Goal: Information Seeking & Learning: Learn about a topic

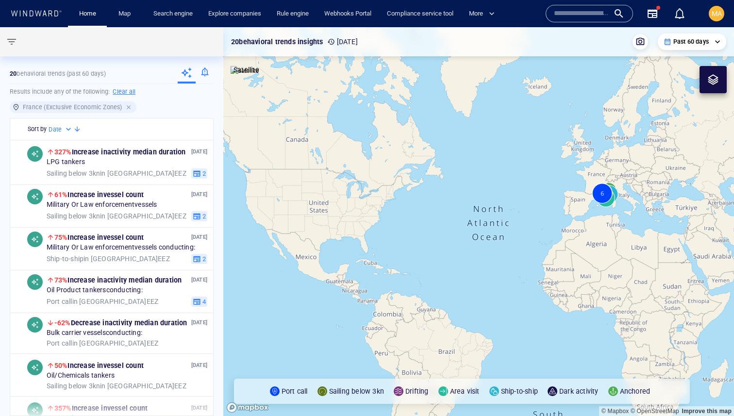
click at [126, 107] on div at bounding box center [129, 107] width 9 height 9
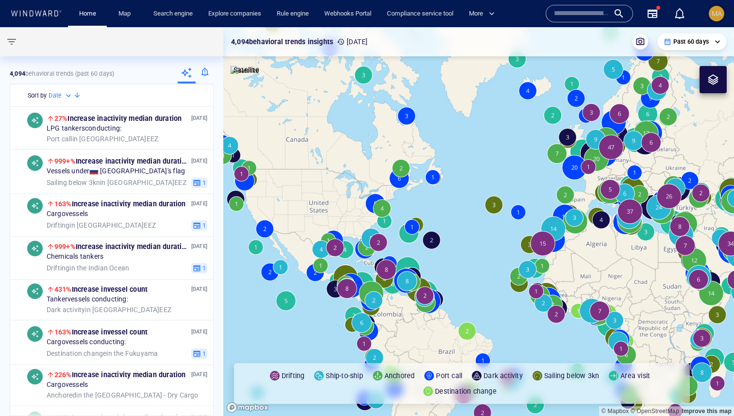
click at [723, 16] on div "MA" at bounding box center [717, 14] width 16 height 16
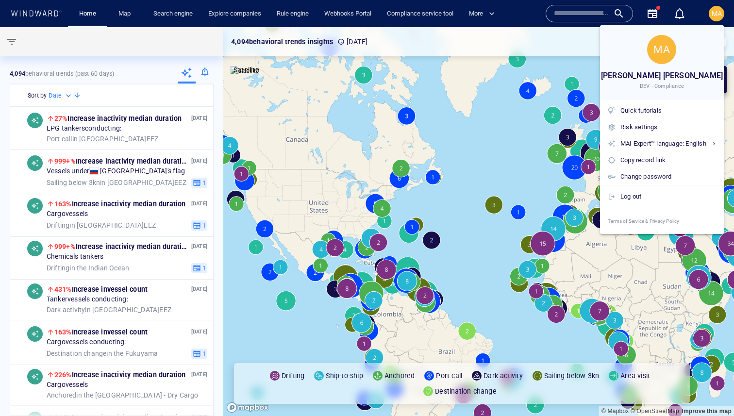
click at [472, 81] on div at bounding box center [367, 208] width 734 height 416
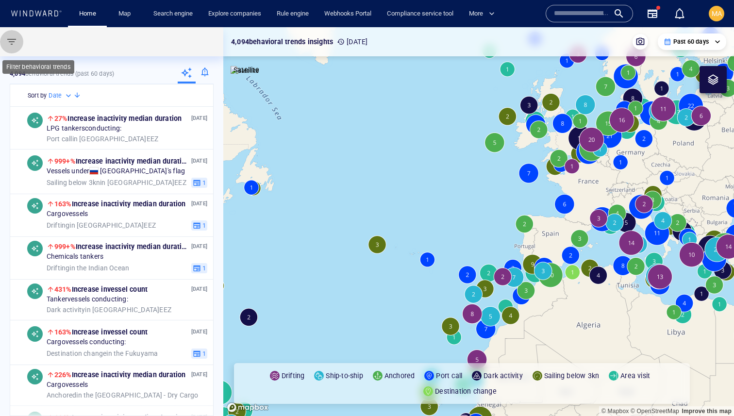
click at [13, 40] on span "button" at bounding box center [12, 42] width 12 height 12
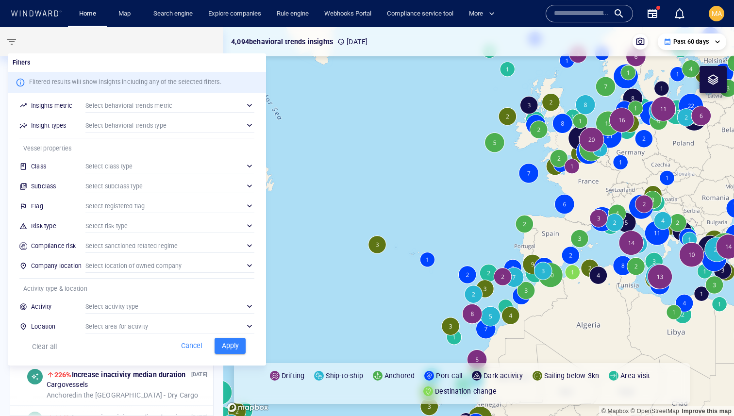
click at [132, 167] on div "​" at bounding box center [169, 166] width 169 height 15
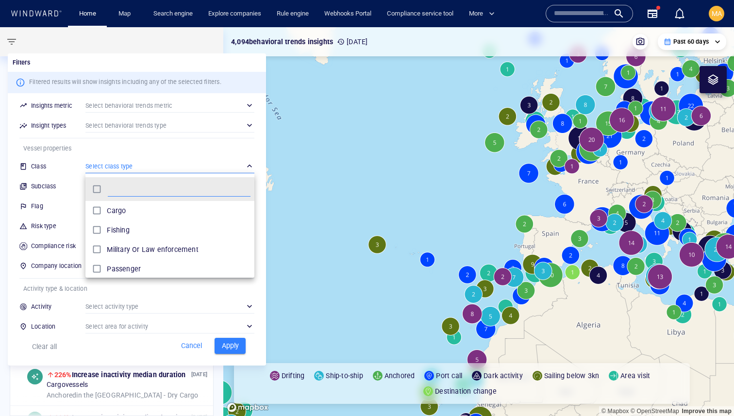
scroll to position [97, 169]
click at [86, 160] on div at bounding box center [367, 208] width 734 height 416
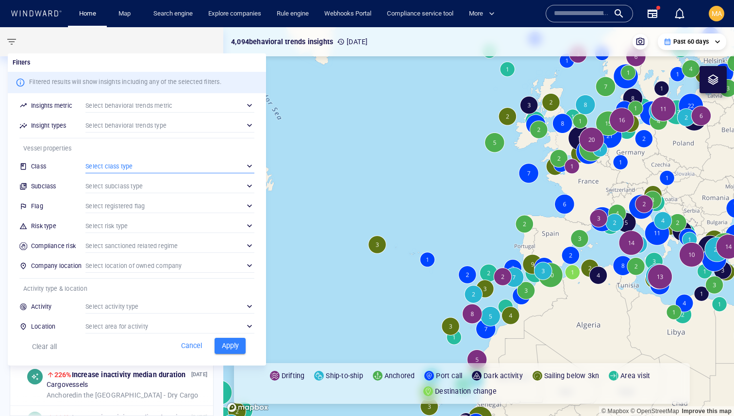
click at [110, 188] on div "​" at bounding box center [169, 186] width 169 height 15
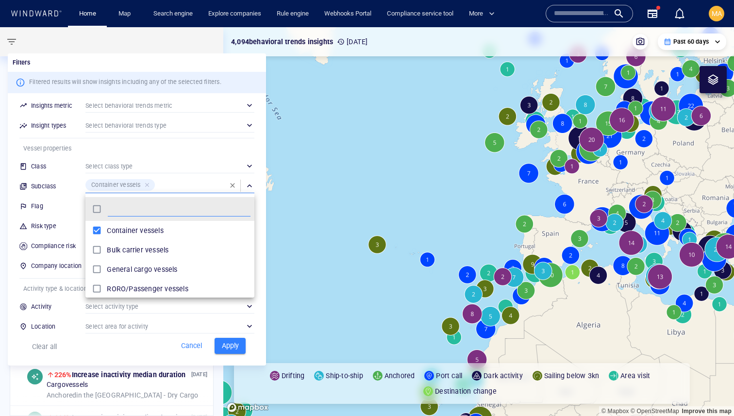
click at [73, 184] on div at bounding box center [367, 208] width 734 height 416
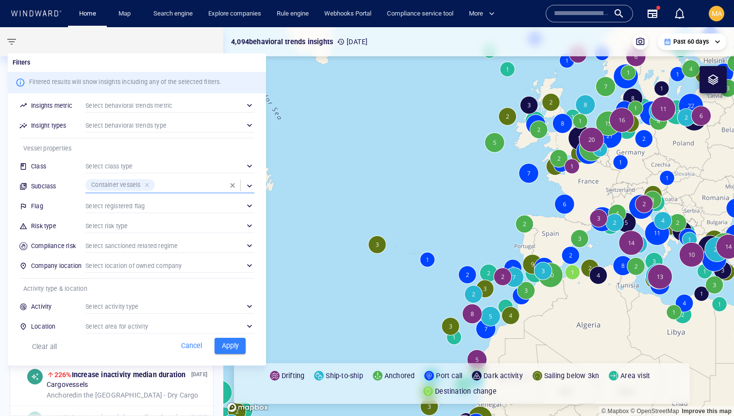
click at [217, 345] on button "Apply" at bounding box center [230, 346] width 31 height 16
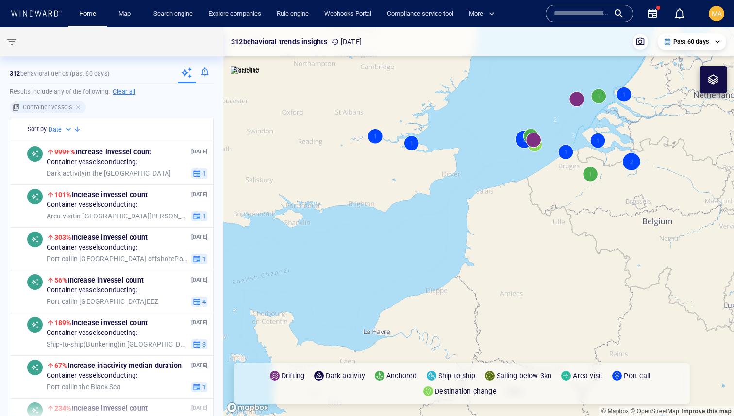
drag, startPoint x: 553, startPoint y: 137, endPoint x: 518, endPoint y: 251, distance: 119.2
click at [518, 251] on canvas "Map" at bounding box center [478, 221] width 511 height 389
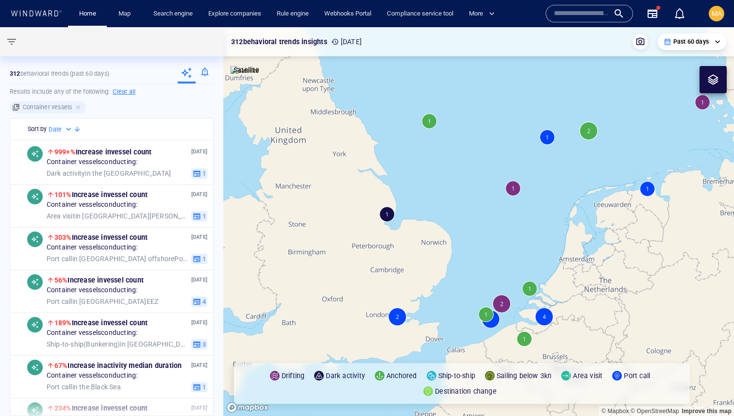
click at [529, 288] on canvas "Map" at bounding box center [478, 221] width 511 height 389
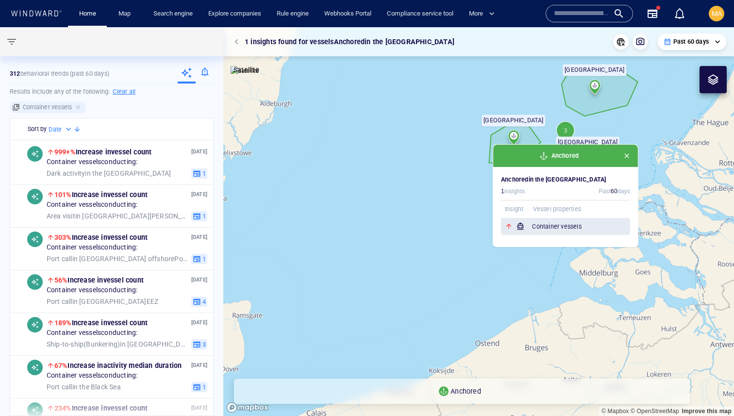
click at [568, 230] on h6 "Container vessels" at bounding box center [581, 227] width 98 height 10
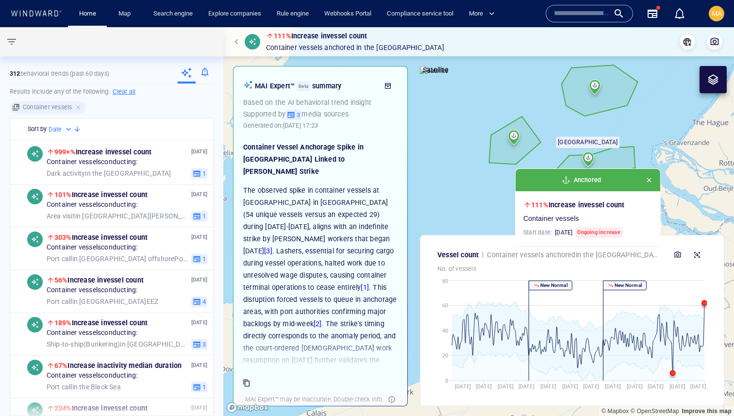
click at [318, 125] on span "14/10/2025 17:23" at bounding box center [300, 125] width 35 height 7
click at [377, 184] on p "The observed spike in container vessels at anchorage in Rotterdam (54 unique ve…" at bounding box center [320, 329] width 154 height 291
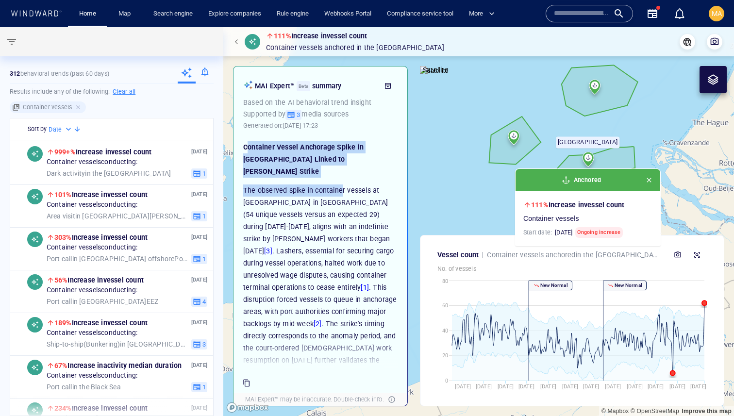
drag, startPoint x: 247, startPoint y: 144, endPoint x: 342, endPoint y: 179, distance: 101.2
click at [342, 179] on div "Container Vessel Anchorage Spike in Rotterdam Linked to Lasher Strike The obser…" at bounding box center [320, 308] width 154 height 334
click at [342, 184] on p "The observed spike in container vessels at anchorage in Rotterdam (54 unique ve…" at bounding box center [320, 329] width 154 height 291
drag, startPoint x: 331, startPoint y: 158, endPoint x: 247, endPoint y: 146, distance: 84.4
click at [247, 146] on h2 "Container Vessel Anchorage Spike in Rotterdam Linked to Lasher Strike" at bounding box center [320, 159] width 154 height 36
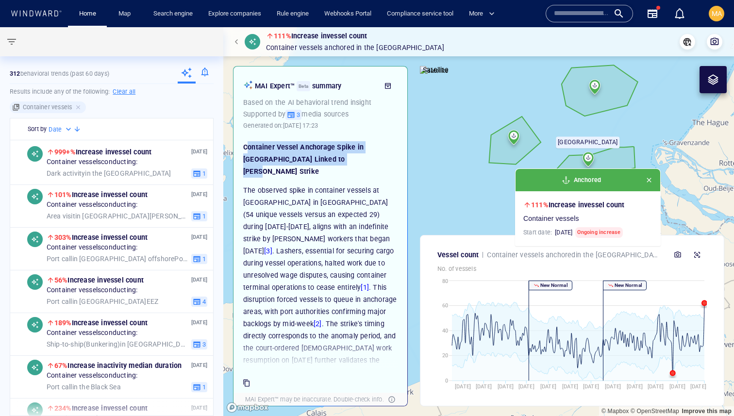
click at [247, 146] on h2 "Container Vessel Anchorage Spike in Rotterdam Linked to Lasher Strike" at bounding box center [320, 159] width 154 height 36
drag, startPoint x: 247, startPoint y: 146, endPoint x: 306, endPoint y: 156, distance: 60.1
click at [306, 156] on h2 "Container Vessel Anchorage Spike in Rotterdam Linked to Lasher Strike" at bounding box center [320, 159] width 154 height 36
click at [318, 162] on h2 "Container Vessel Anchorage Spike in Rotterdam Linked to Lasher Strike" at bounding box center [320, 159] width 154 height 36
drag, startPoint x: 318, startPoint y: 162, endPoint x: 277, endPoint y: 161, distance: 40.8
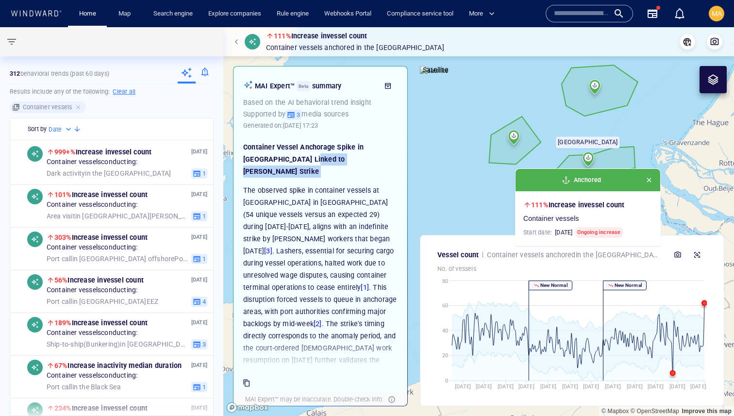
click at [277, 161] on h2 "Container Vessel Anchorage Spike in Rotterdam Linked to Lasher Strike" at bounding box center [320, 159] width 154 height 36
drag, startPoint x: 277, startPoint y: 161, endPoint x: 307, endPoint y: 161, distance: 30.1
click at [307, 161] on h2 "Container Vessel Anchorage Spike in Rotterdam Linked to Lasher Strike" at bounding box center [320, 159] width 154 height 36
click at [315, 152] on h2 "Container Vessel Anchorage Spike in Rotterdam Linked to Lasher Strike" at bounding box center [320, 159] width 154 height 36
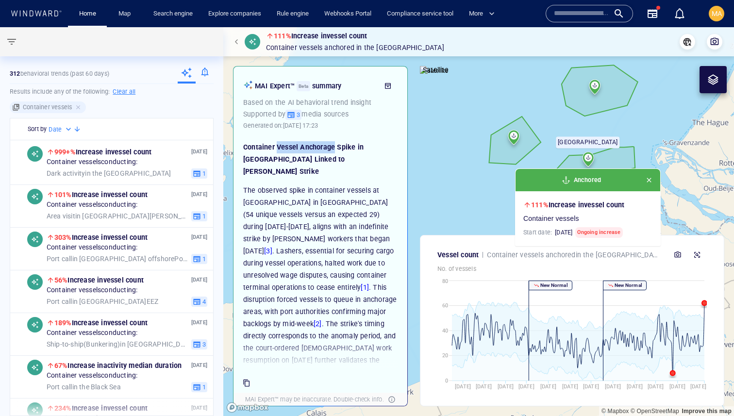
drag, startPoint x: 315, startPoint y: 152, endPoint x: 290, endPoint y: 151, distance: 24.8
click at [289, 151] on h2 "Container Vessel Anchorage Spike in Rotterdam Linked to Lasher Strike" at bounding box center [320, 159] width 154 height 36
click at [297, 160] on h2 "Container Vessel Anchorage Spike in Rotterdam Linked to Lasher Strike" at bounding box center [320, 159] width 154 height 36
drag, startPoint x: 297, startPoint y: 160, endPoint x: 282, endPoint y: 160, distance: 15.1
click at [282, 160] on h2 "Container Vessel Anchorage Spike in Rotterdam Linked to Lasher Strike" at bounding box center [320, 159] width 154 height 36
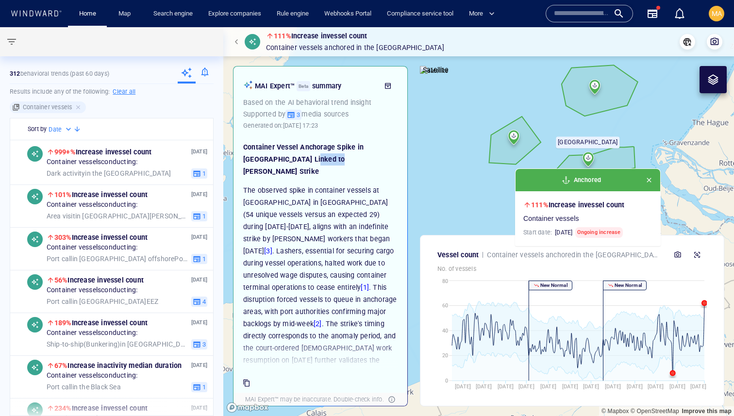
click at [282, 160] on h2 "Container Vessel Anchorage Spike in Rotterdam Linked to Lasher Strike" at bounding box center [320, 159] width 154 height 36
drag, startPoint x: 282, startPoint y: 160, endPoint x: 305, endPoint y: 160, distance: 23.3
click at [305, 160] on h2 "Container Vessel Anchorage Spike in Rotterdam Linked to Lasher Strike" at bounding box center [320, 159] width 154 height 36
click at [282, 184] on p "The observed spike in container vessels at anchorage in Rotterdam (54 unique ve…" at bounding box center [320, 329] width 154 height 291
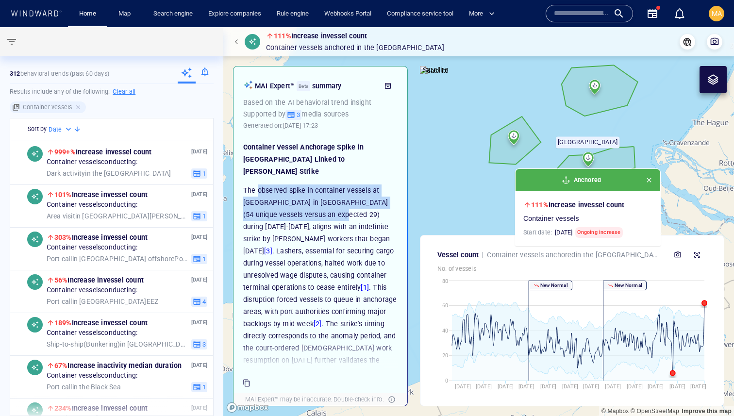
drag, startPoint x: 282, startPoint y: 180, endPoint x: 318, endPoint y: 205, distance: 44.6
click at [318, 205] on p "The observed spike in container vessels at anchorage in Rotterdam (54 unique ve…" at bounding box center [320, 329] width 154 height 291
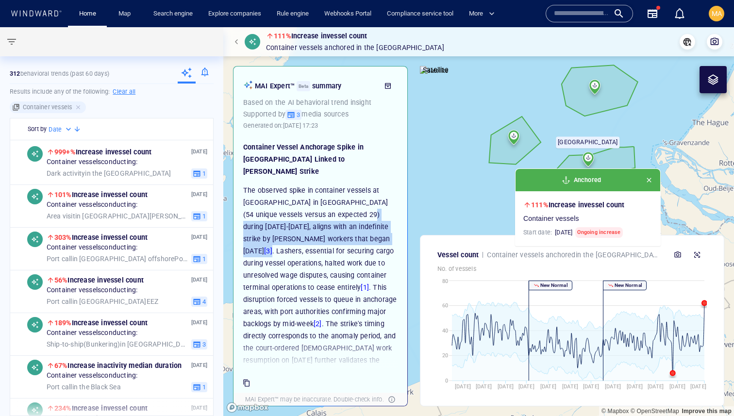
drag, startPoint x: 366, startPoint y: 204, endPoint x: 347, endPoint y: 222, distance: 26.4
click at [347, 222] on p "The observed spike in container vessels at anchorage in Rotterdam (54 unique ve…" at bounding box center [320, 329] width 154 height 291
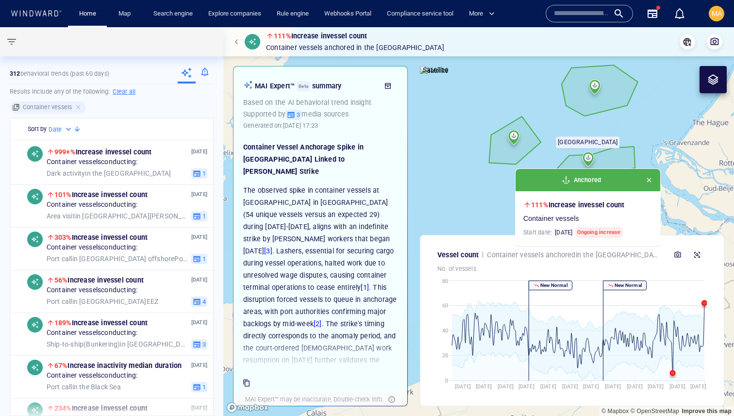
click at [301, 216] on p "The observed spike in container vessels at anchorage in Rotterdam (54 unique ve…" at bounding box center [320, 329] width 154 height 291
drag, startPoint x: 301, startPoint y: 216, endPoint x: 299, endPoint y: 226, distance: 10.9
click at [299, 226] on p "The observed spike in container vessels at anchorage in Rotterdam (54 unique ve…" at bounding box center [320, 329] width 154 height 291
click at [272, 247] on link "[3]" at bounding box center [268, 251] width 8 height 8
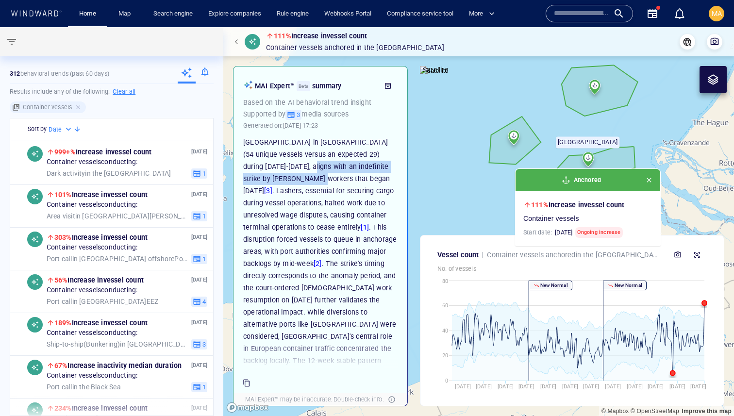
scroll to position [61, 0]
click at [688, 41] on icon "button" at bounding box center [688, 42] width 8 height 8
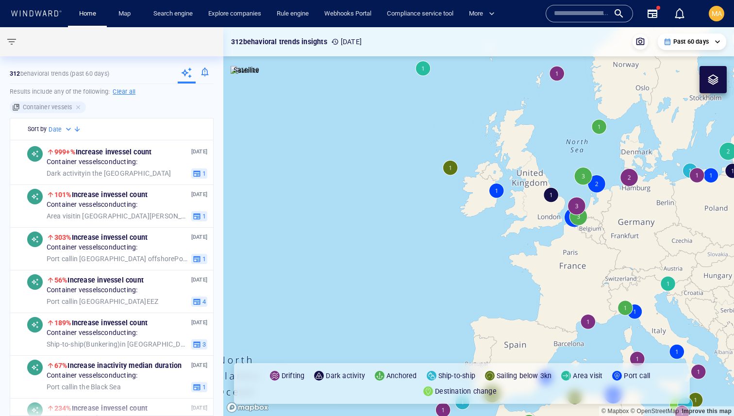
drag, startPoint x: 593, startPoint y: 238, endPoint x: 475, endPoint y: 229, distance: 117.8
click at [475, 233] on canvas "Map" at bounding box center [478, 221] width 511 height 389
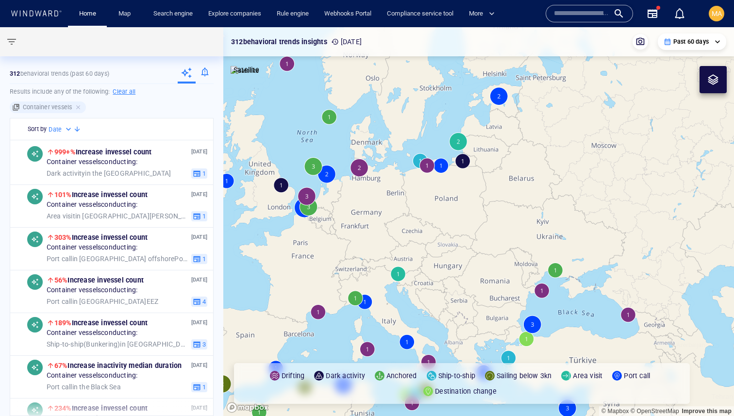
drag, startPoint x: 475, startPoint y: 229, endPoint x: 539, endPoint y: 207, distance: 67.7
click at [539, 207] on canvas "Map" at bounding box center [478, 221] width 511 height 389
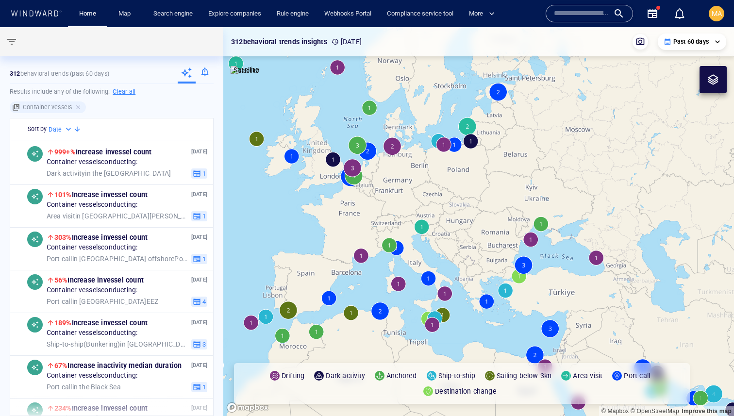
drag, startPoint x: 275, startPoint y: 148, endPoint x: 544, endPoint y: 167, distance: 269.6
click at [544, 167] on canvas "Map" at bounding box center [478, 221] width 511 height 389
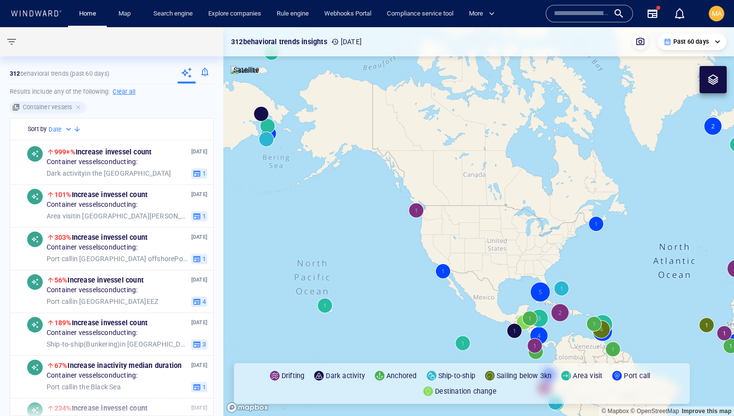
drag, startPoint x: 534, startPoint y: 167, endPoint x: 478, endPoint y: 117, distance: 75.6
click at [478, 117] on canvas "Map" at bounding box center [478, 221] width 511 height 389
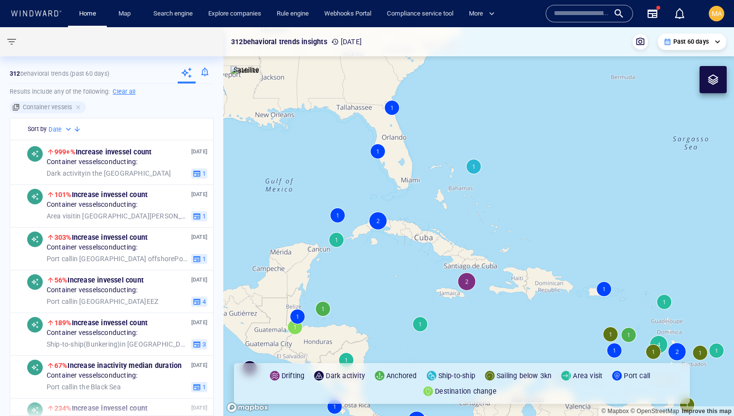
click at [391, 109] on canvas "Map" at bounding box center [478, 221] width 511 height 389
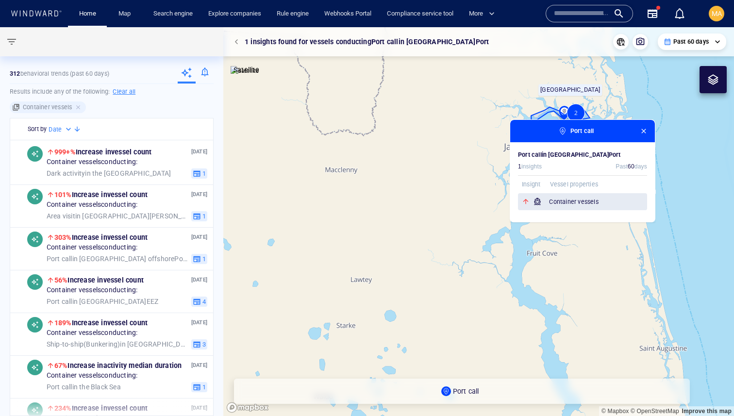
click at [552, 204] on h6 "Container vessels" at bounding box center [598, 202] width 98 height 10
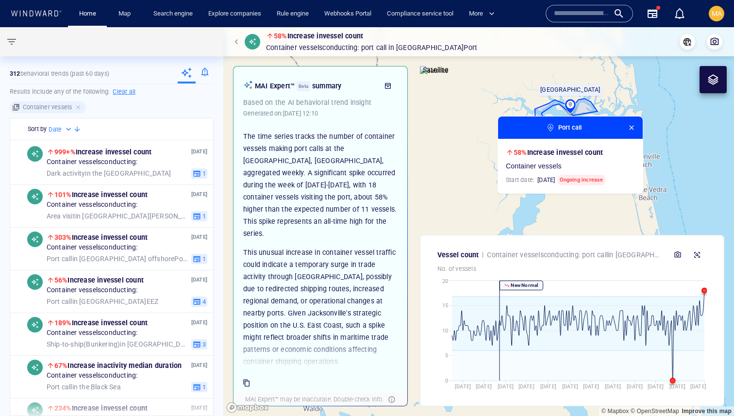
click at [632, 127] on span "button" at bounding box center [632, 128] width 8 height 8
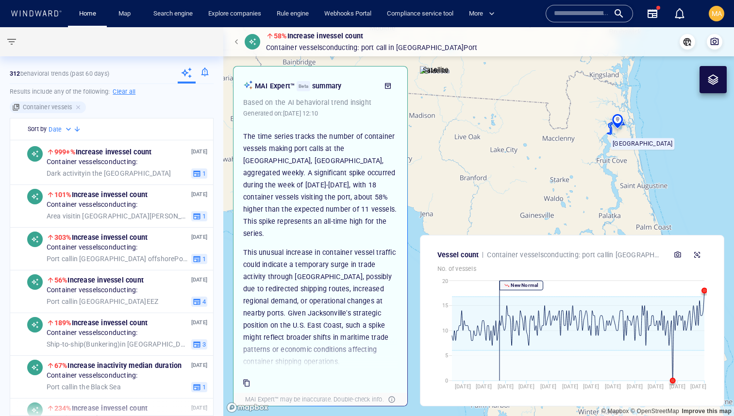
drag, startPoint x: 689, startPoint y: 193, endPoint x: 610, endPoint y: 143, distance: 93.3
click at [610, 143] on canvas "Map" at bounding box center [478, 221] width 511 height 389
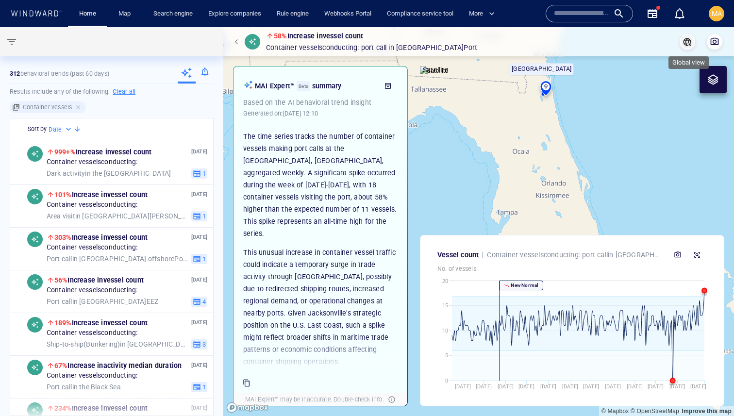
click at [685, 46] on icon "button" at bounding box center [688, 42] width 10 height 10
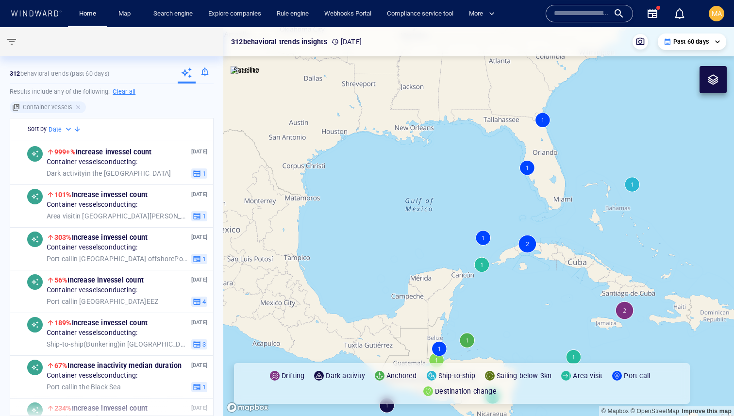
drag, startPoint x: 609, startPoint y: 183, endPoint x: 573, endPoint y: 179, distance: 35.7
click at [573, 179] on canvas "Map" at bounding box center [478, 221] width 511 height 389
click at [599, 185] on canvas "Map" at bounding box center [478, 221] width 511 height 389
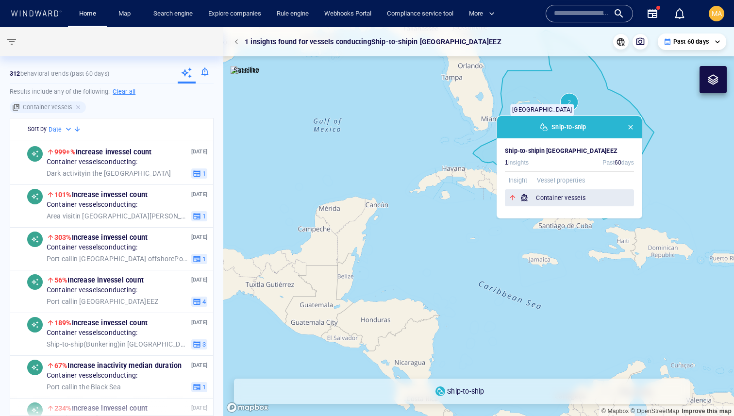
click at [567, 198] on h6 "Container vessels" at bounding box center [585, 198] width 98 height 10
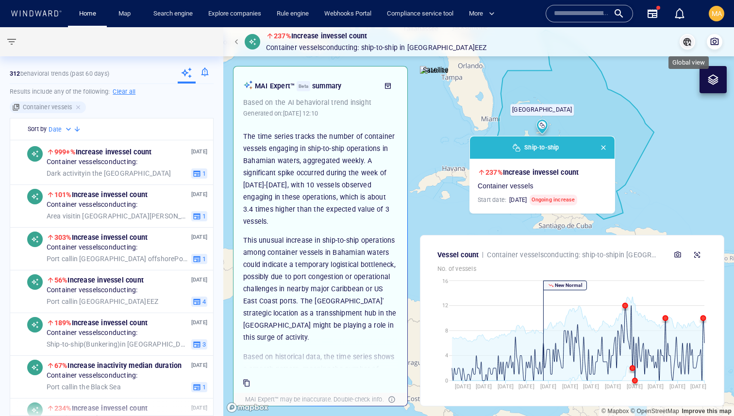
click at [687, 47] on button "button" at bounding box center [688, 42] width 16 height 16
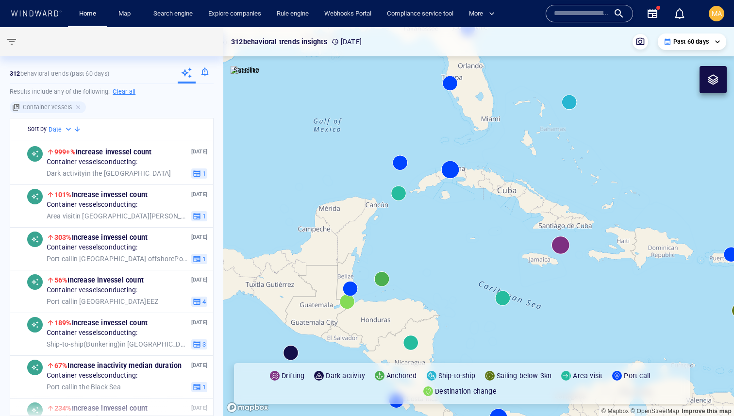
drag, startPoint x: 539, startPoint y: 158, endPoint x: 548, endPoint y: 240, distance: 82.5
click at [547, 239] on canvas "Map" at bounding box center [478, 221] width 511 height 389
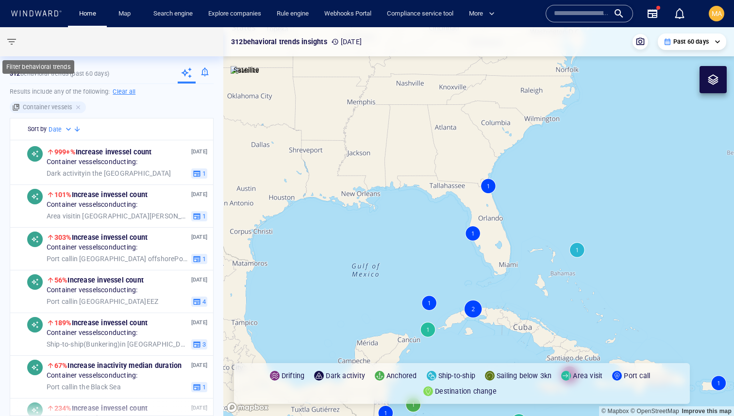
click at [7, 39] on span "button" at bounding box center [12, 42] width 12 height 12
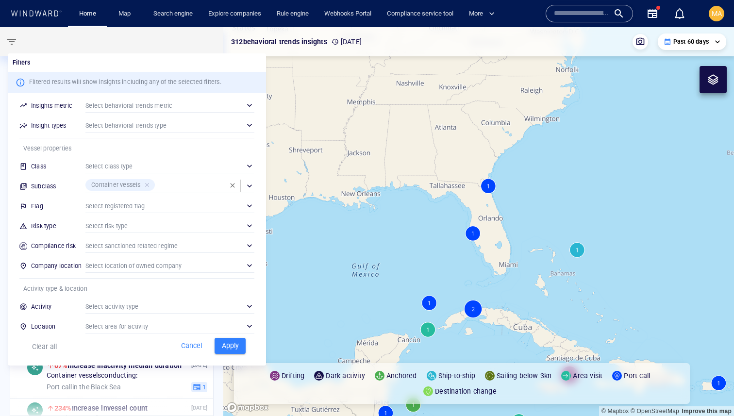
click at [473, 309] on div at bounding box center [367, 208] width 734 height 416
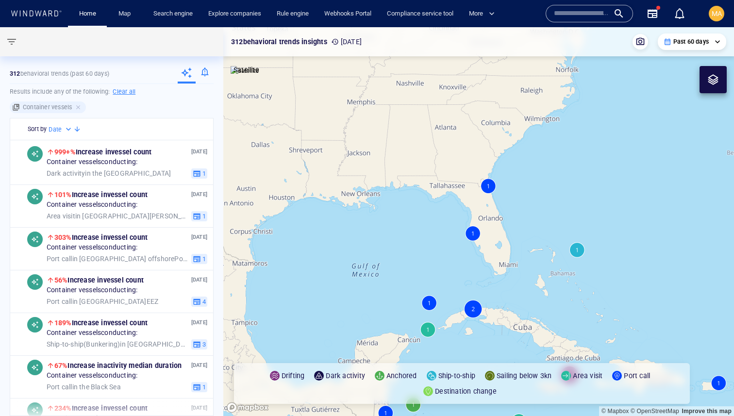
click at [472, 309] on canvas "Map" at bounding box center [478, 221] width 511 height 389
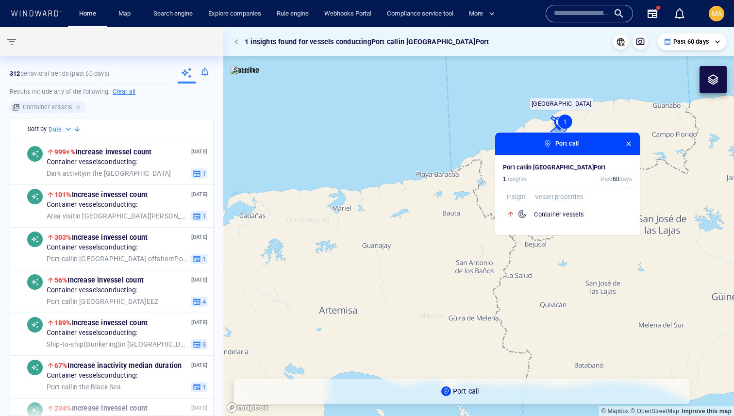
click at [618, 33] on div "**********" at bounding box center [669, 41] width 113 height 17
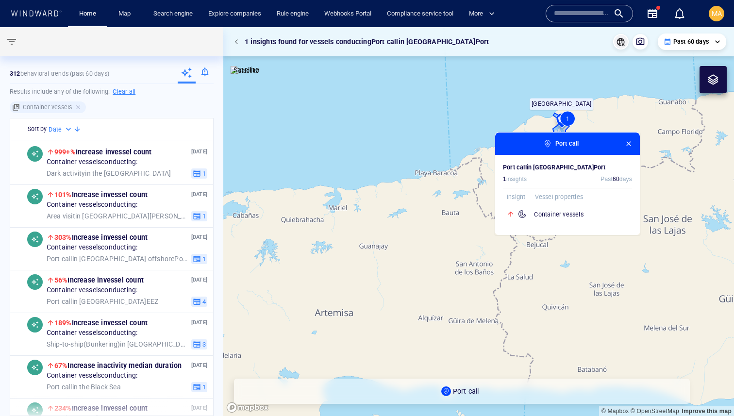
click at [618, 39] on icon "button" at bounding box center [621, 42] width 8 height 8
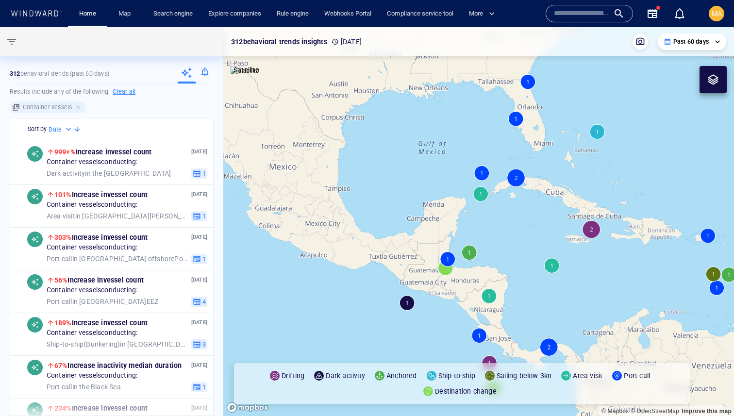
drag, startPoint x: 553, startPoint y: 142, endPoint x: 524, endPoint y: 217, distance: 80.2
click at [524, 217] on canvas "Map" at bounding box center [478, 221] width 511 height 389
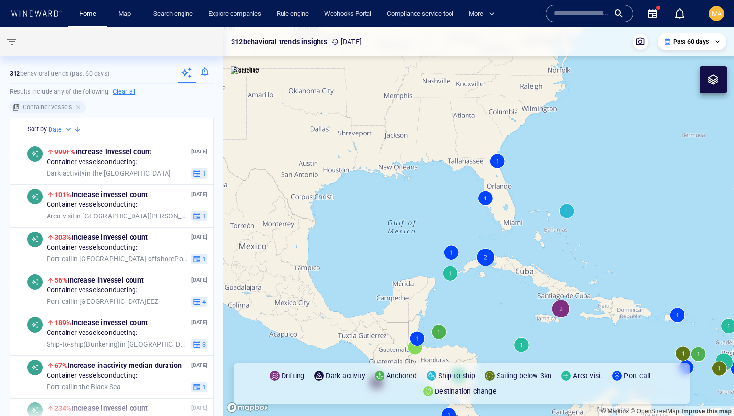
click at [452, 252] on canvas "Map" at bounding box center [478, 221] width 511 height 389
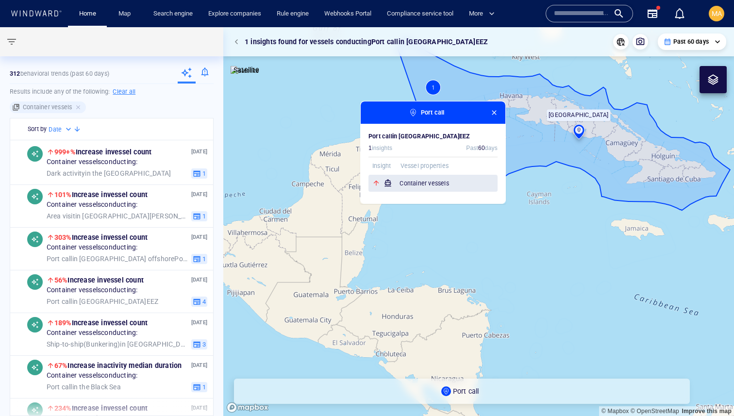
click at [455, 190] on div "Container vessels" at bounding box center [432, 183] width 129 height 17
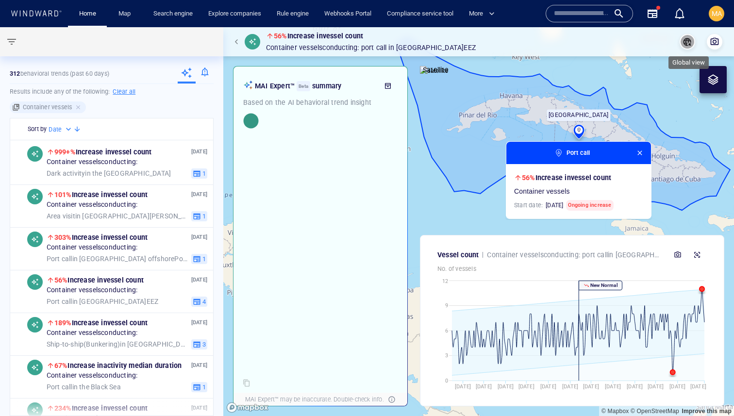
click at [687, 38] on icon "button" at bounding box center [688, 42] width 8 height 8
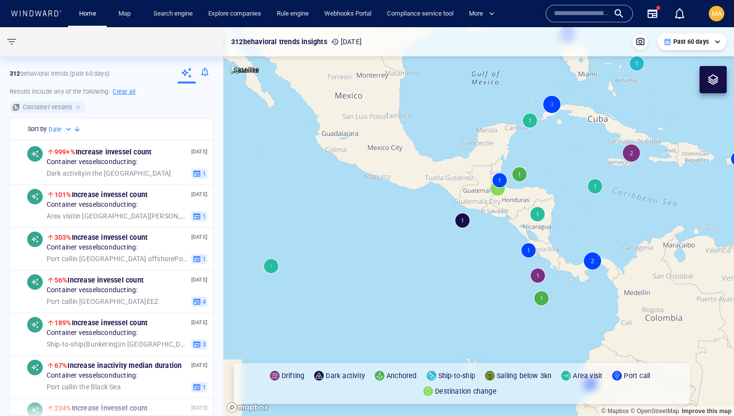
drag, startPoint x: 604, startPoint y: 112, endPoint x: 580, endPoint y: 168, distance: 61.5
click at [580, 168] on canvas "Map" at bounding box center [478, 221] width 511 height 389
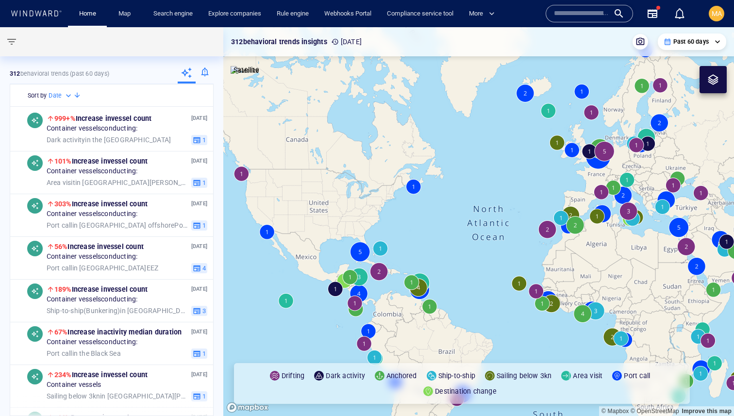
click at [582, 11] on input "text" at bounding box center [581, 13] width 55 height 15
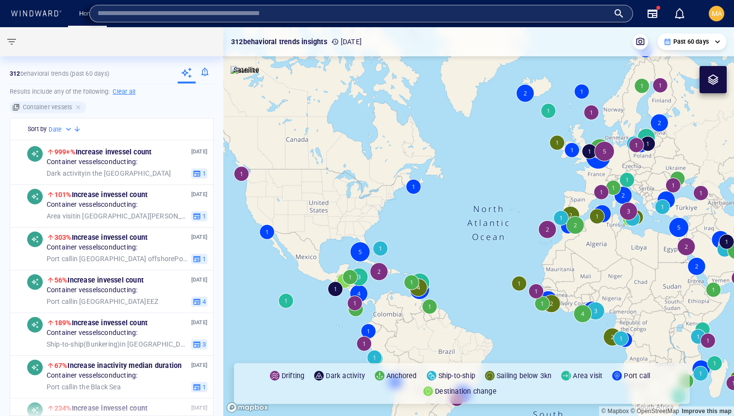
type input "*"
click at [376, 15] on input "*" at bounding box center [354, 13] width 512 height 15
paste input "**********"
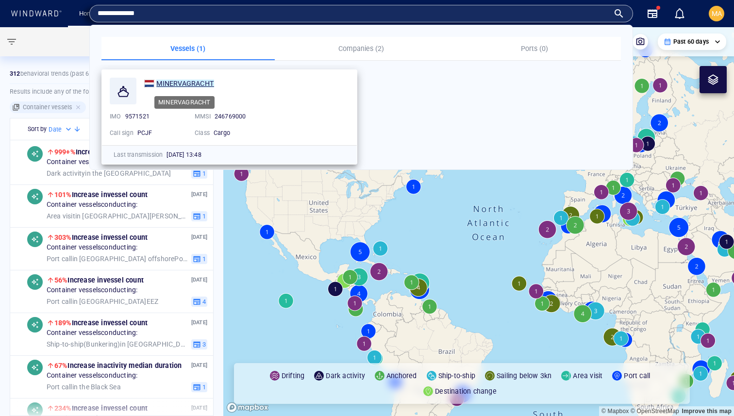
type input "**********"
click at [183, 81] on mark "MINERVAGRACHT" at bounding box center [185, 84] width 58 height 8
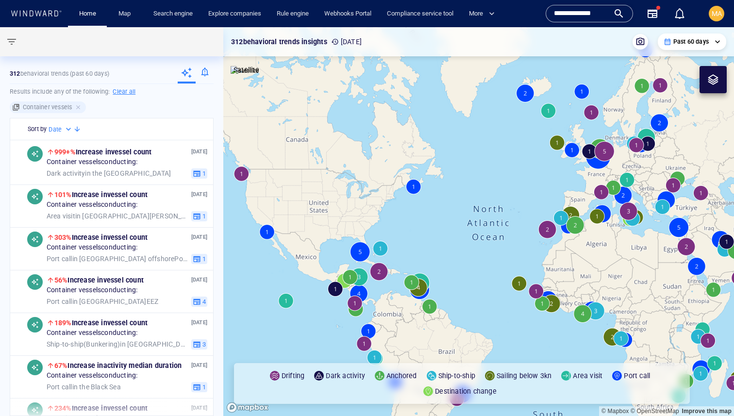
click at [600, 157] on canvas "Map" at bounding box center [478, 221] width 511 height 389
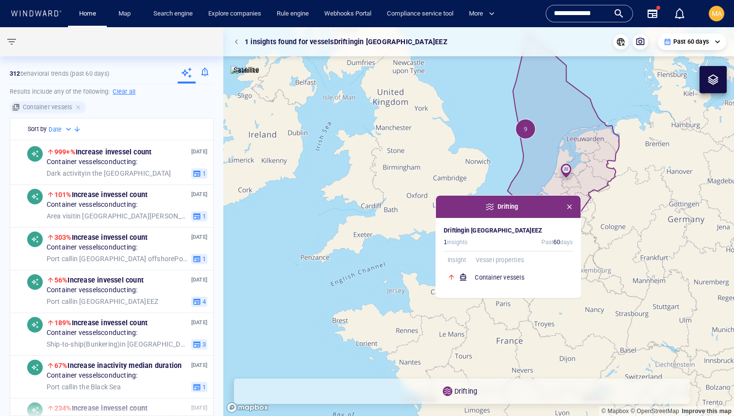
drag, startPoint x: 643, startPoint y: 137, endPoint x: 626, endPoint y: 188, distance: 53.4
click at [626, 189] on canvas "Map" at bounding box center [478, 221] width 511 height 389
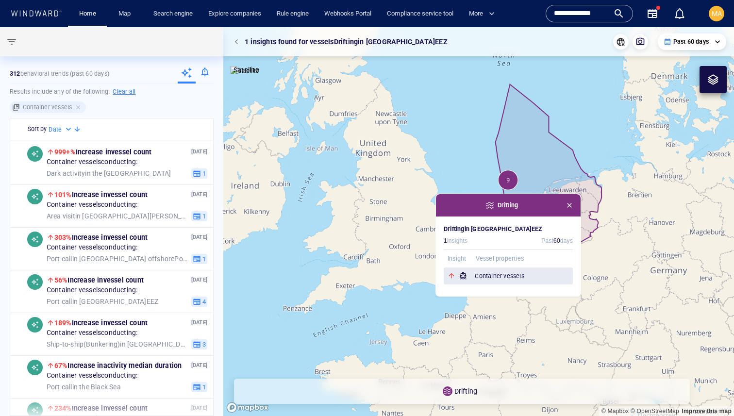
click at [469, 274] on div "Container vessels" at bounding box center [508, 275] width 129 height 17
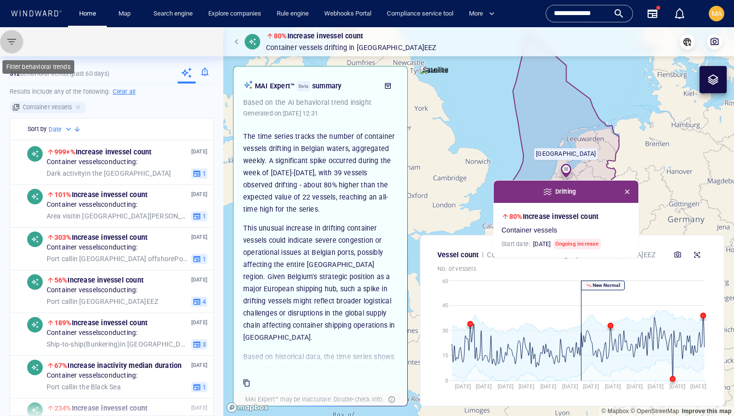
click at [17, 43] on span "button" at bounding box center [12, 42] width 12 height 12
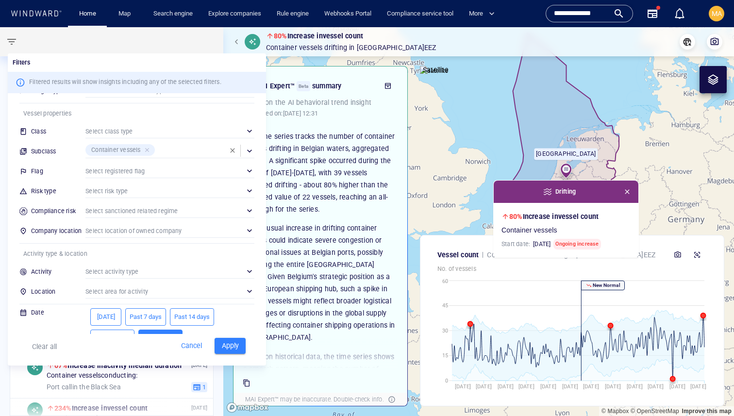
scroll to position [53, 0]
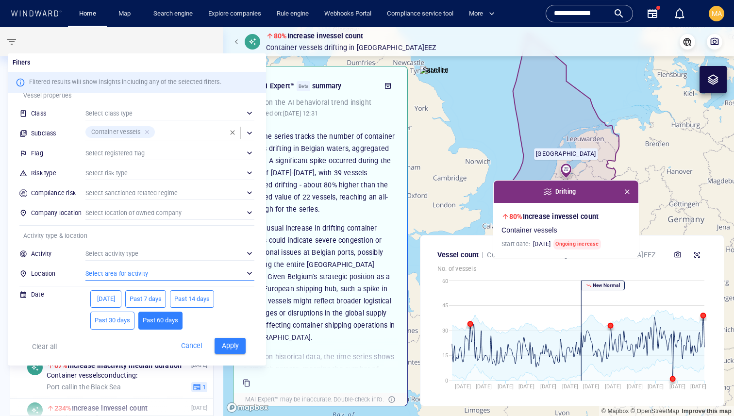
click at [162, 273] on div "​" at bounding box center [169, 273] width 169 height 15
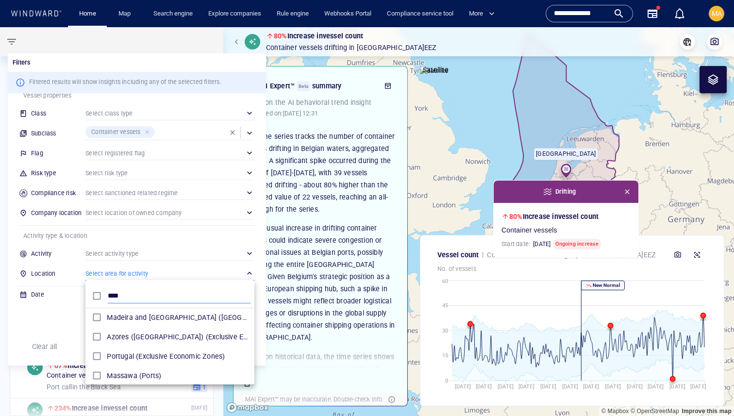
scroll to position [97, 169]
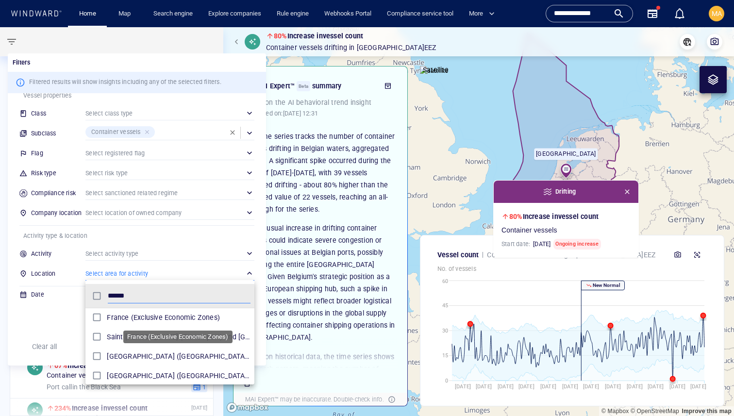
type input "******"
click at [155, 317] on span "France (Exclusive Economic Zones)" at bounding box center [179, 318] width 144 height 12
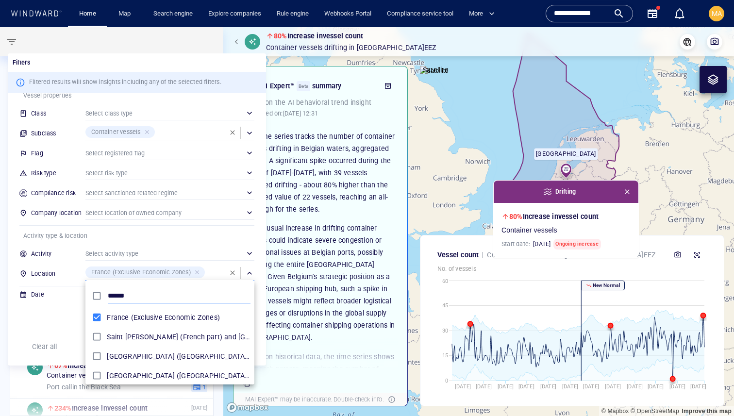
click at [173, 291] on input "******" at bounding box center [179, 296] width 143 height 15
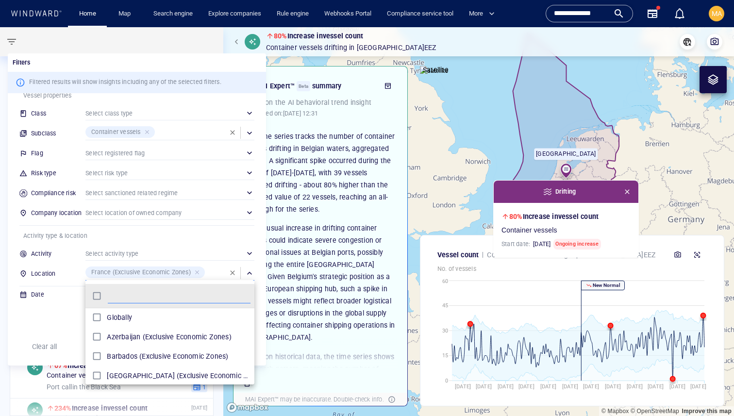
click at [116, 253] on div at bounding box center [367, 208] width 734 height 416
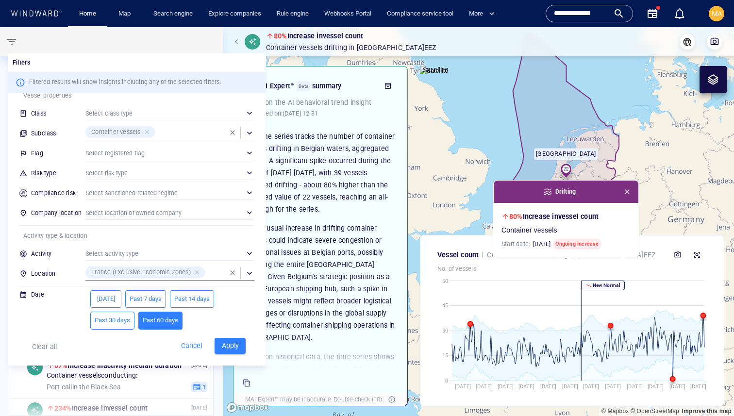
click at [233, 343] on span "Apply" at bounding box center [229, 346] width 21 height 12
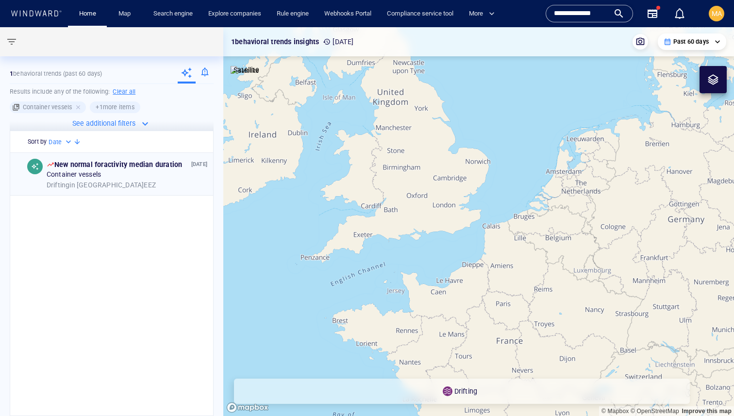
click at [140, 182] on div "Drifting in [GEOGRAPHIC_DATA] EEZ" at bounding box center [127, 185] width 161 height 9
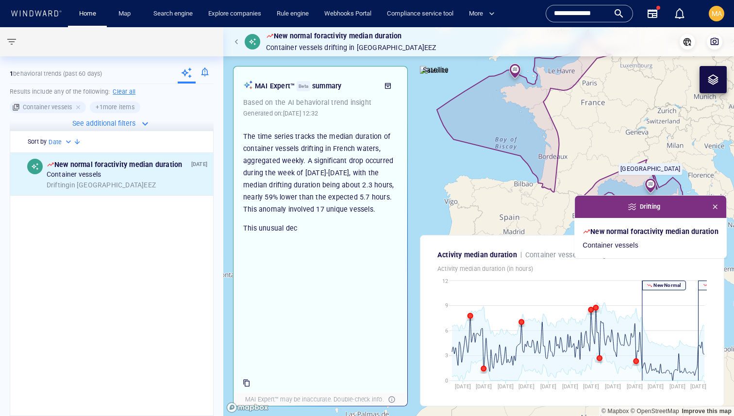
click at [115, 103] on h6 "+ 1 more items" at bounding box center [115, 107] width 38 height 10
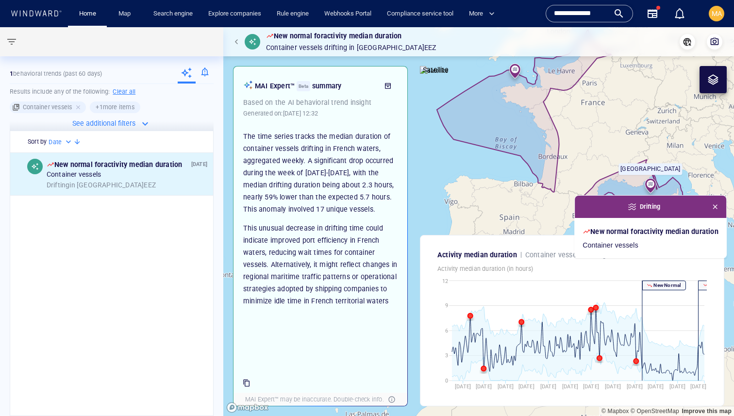
click at [125, 89] on h6 "Clear all" at bounding box center [124, 92] width 23 height 10
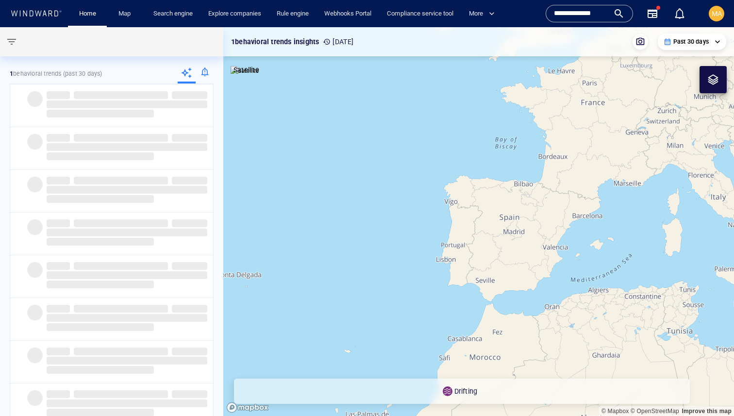
click at [7, 39] on span "button" at bounding box center [12, 42] width 12 height 12
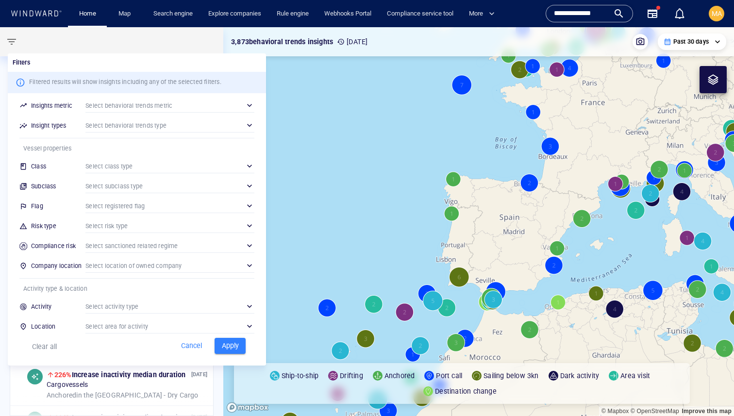
click at [110, 325] on div "​" at bounding box center [169, 326] width 169 height 15
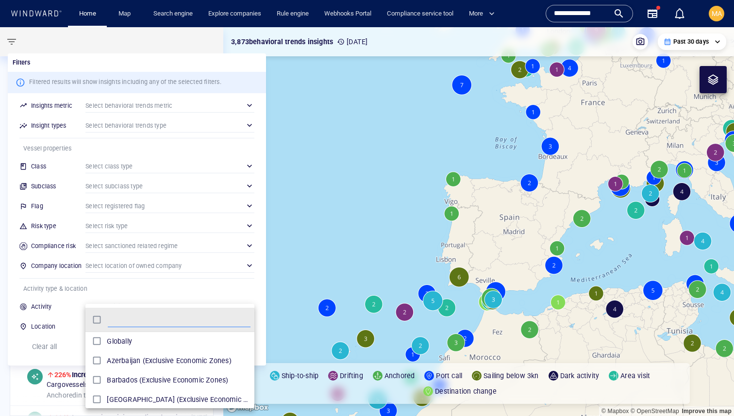
scroll to position [97, 169]
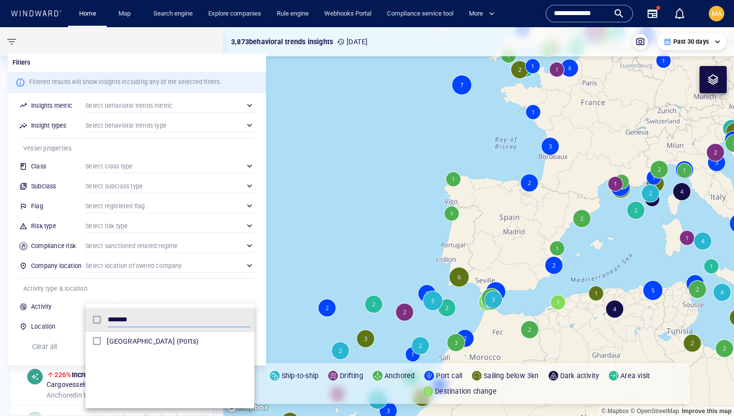
type input "*******"
click at [104, 336] on div "grid" at bounding box center [97, 341] width 17 height 15
click at [75, 281] on div at bounding box center [367, 208] width 734 height 416
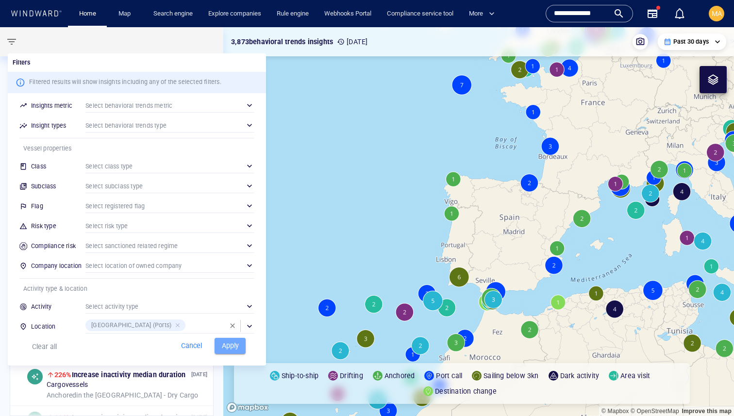
click at [226, 344] on span "Apply" at bounding box center [229, 346] width 21 height 12
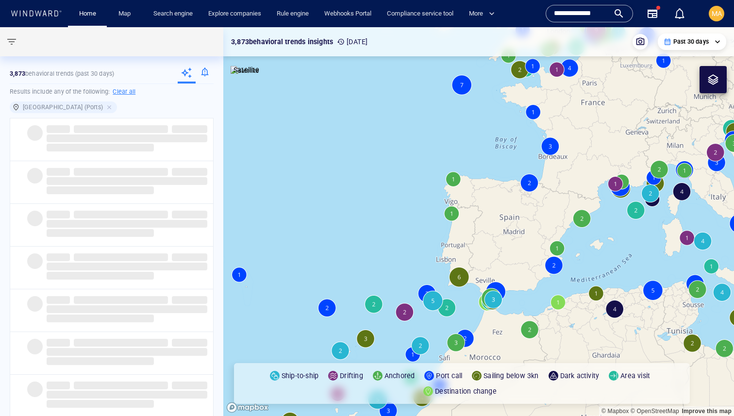
click at [226, 344] on div "Filters Filtered results will show insights including any of the selected filte…" at bounding box center [367, 208] width 734 height 416
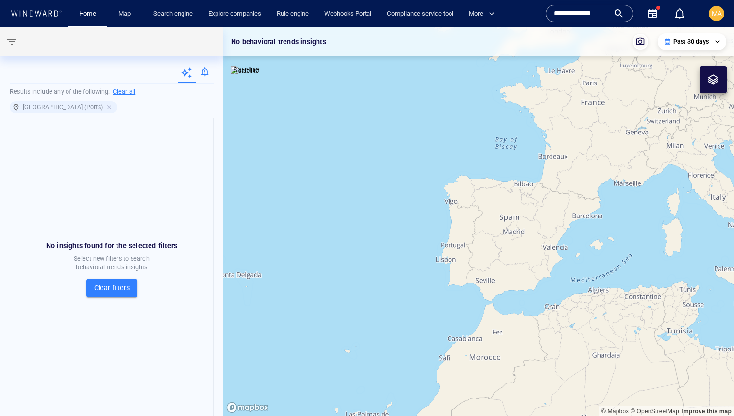
click at [108, 297] on div "No insights found for the selected filters Select new filters to search behavio…" at bounding box center [112, 267] width 204 height 298
click at [111, 288] on span "Clear filters" at bounding box center [111, 288] width 35 height 12
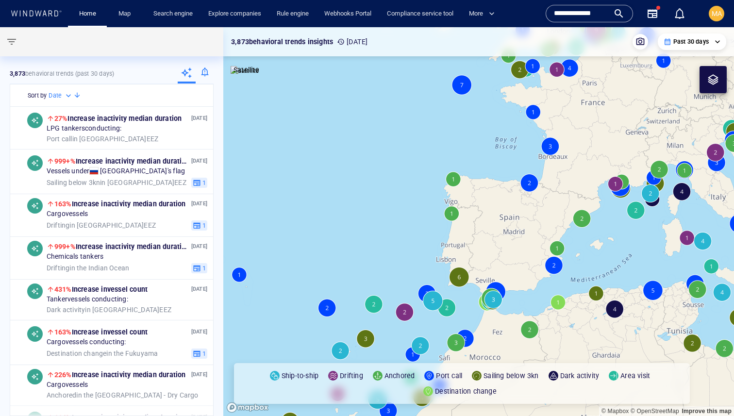
drag, startPoint x: 367, startPoint y: 100, endPoint x: 329, endPoint y: 187, distance: 95.2
click at [329, 187] on canvas "Map" at bounding box center [478, 221] width 511 height 389
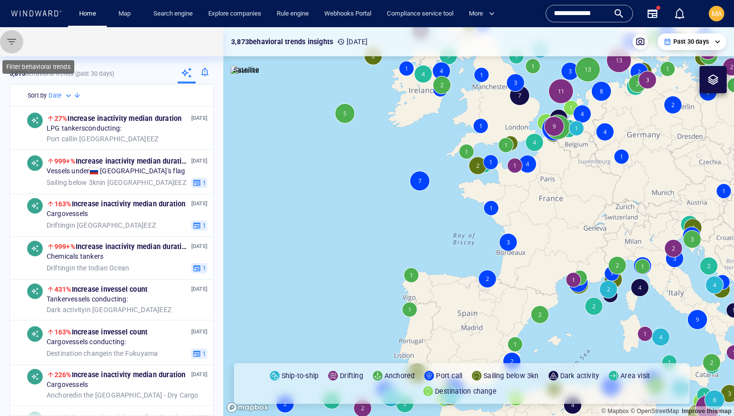
click at [14, 43] on span "button" at bounding box center [12, 42] width 12 height 12
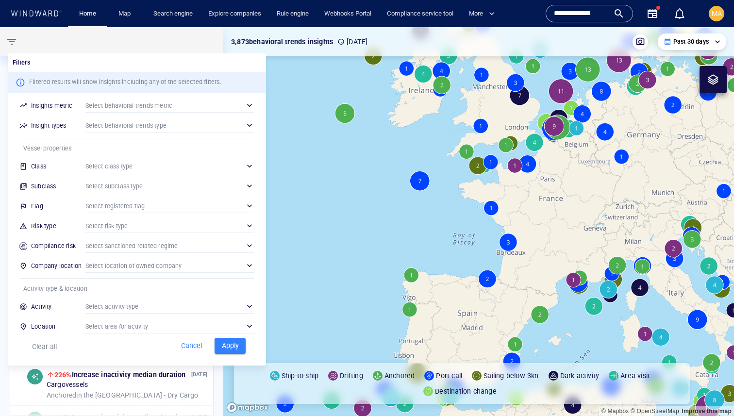
click at [184, 226] on div "​" at bounding box center [169, 225] width 169 height 15
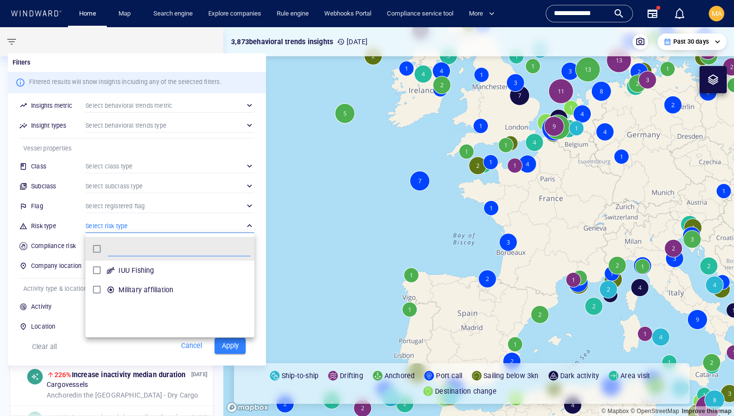
click at [22, 219] on div at bounding box center [367, 208] width 734 height 416
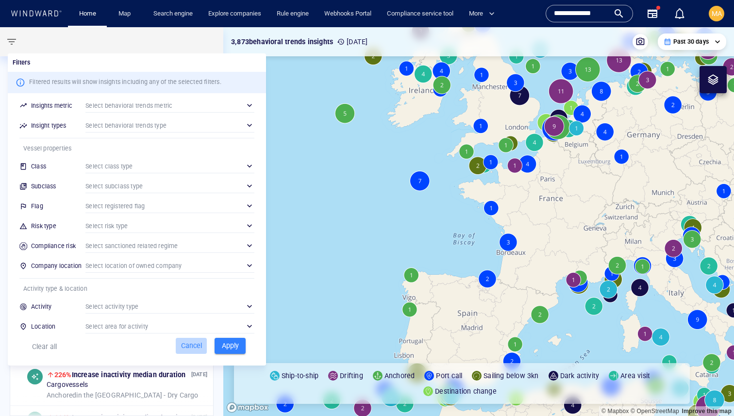
click at [188, 351] on span "Cancel" at bounding box center [191, 346] width 26 height 12
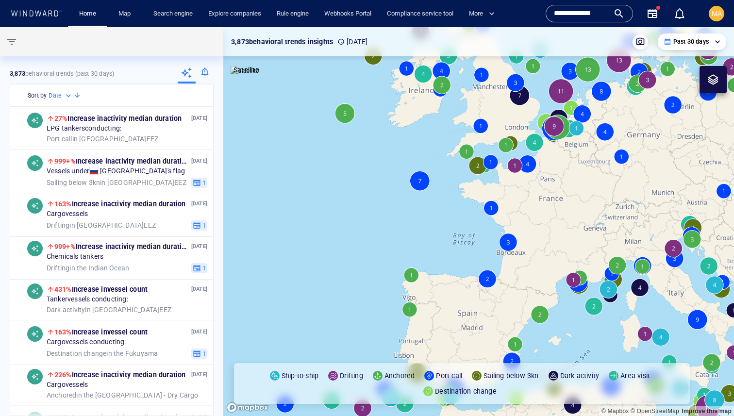
click at [413, 183] on canvas "Map" at bounding box center [478, 221] width 511 height 389
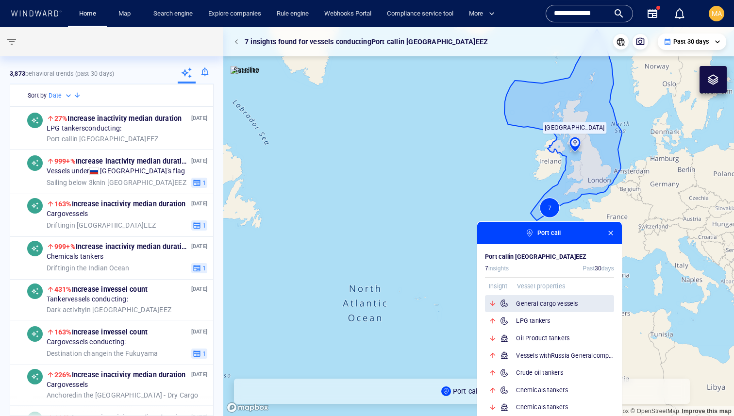
click at [570, 309] on div "General cargo vessels" at bounding box center [549, 303] width 129 height 17
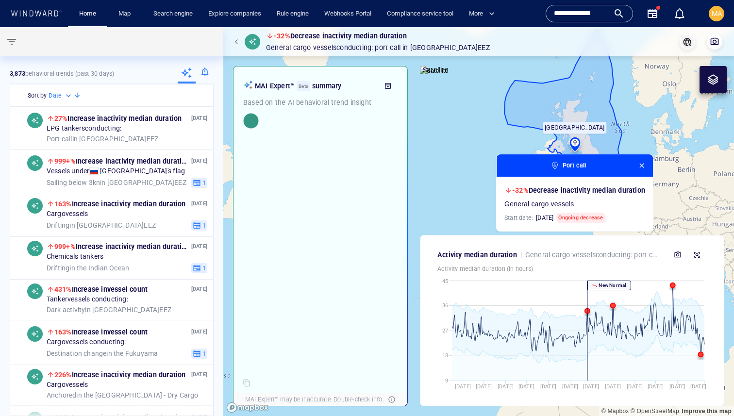
click at [685, 39] on icon "button" at bounding box center [688, 42] width 10 height 10
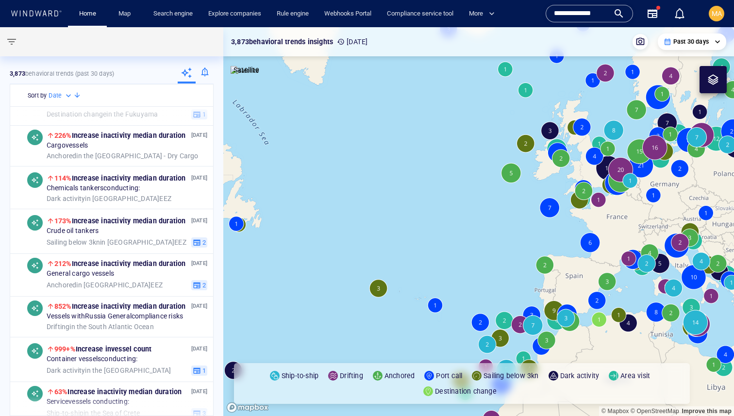
scroll to position [241, 0]
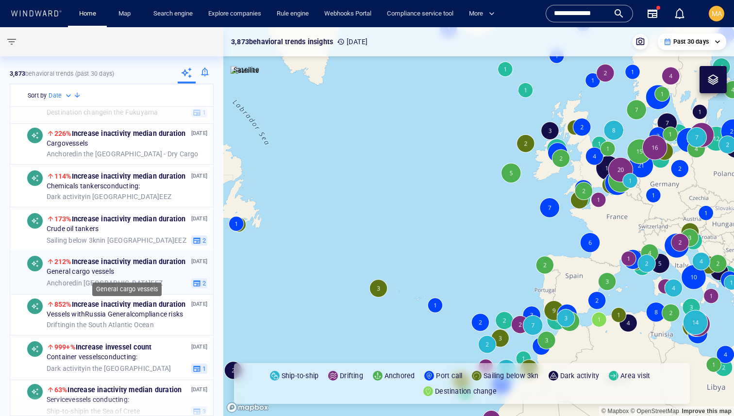
click at [161, 271] on div "General cargo vessels" at bounding box center [127, 271] width 161 height 9
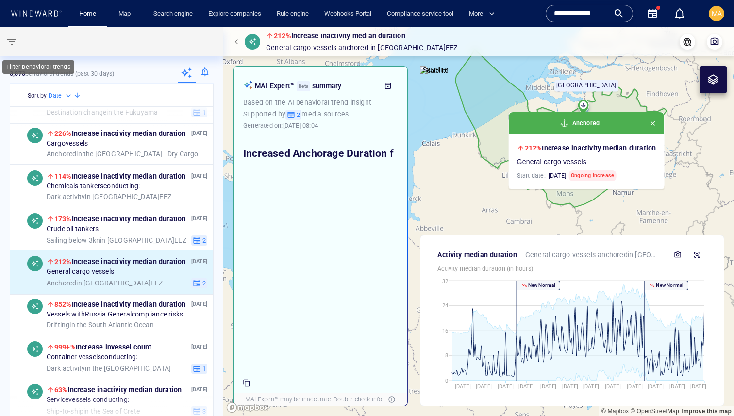
click at [7, 31] on button "button" at bounding box center [11, 41] width 23 height 23
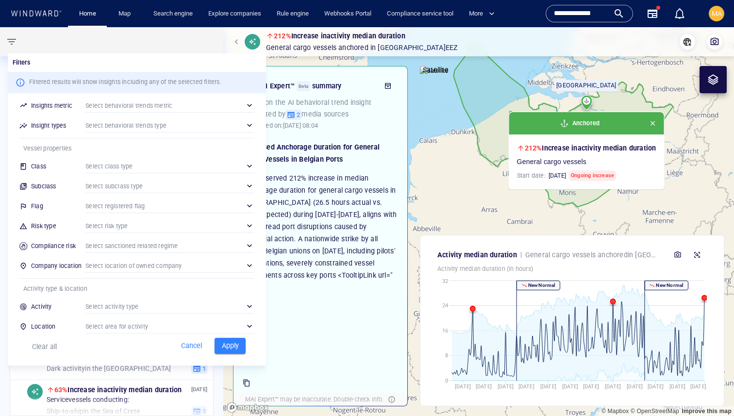
click at [118, 182] on div "​" at bounding box center [169, 186] width 169 height 15
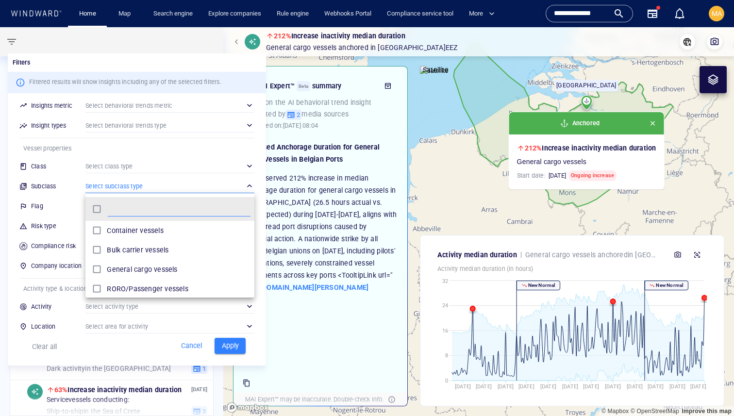
scroll to position [97, 169]
type input "****"
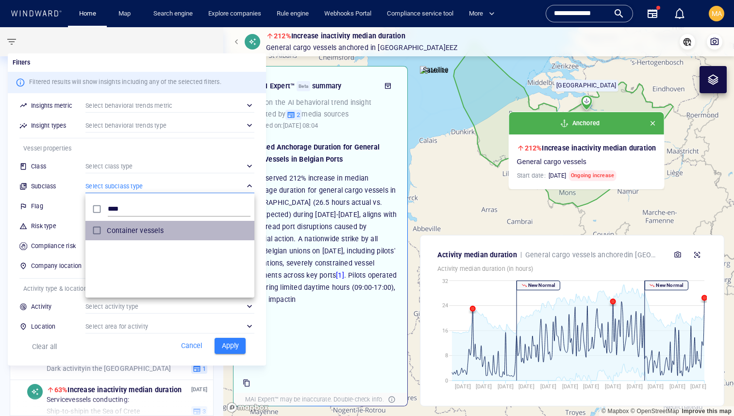
click at [116, 223] on div "Container vessels" at bounding box center [179, 231] width 144 height 16
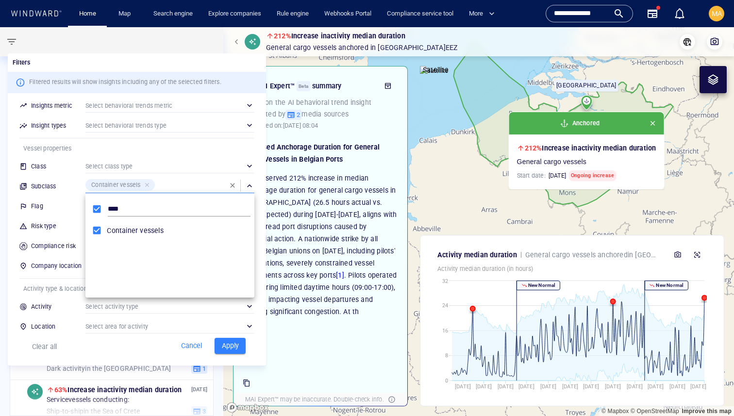
click at [50, 175] on div at bounding box center [367, 208] width 734 height 416
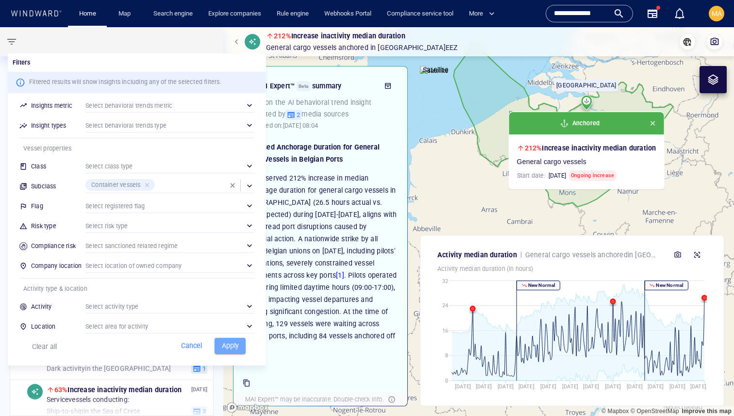
click at [224, 349] on span "Apply" at bounding box center [229, 346] width 21 height 12
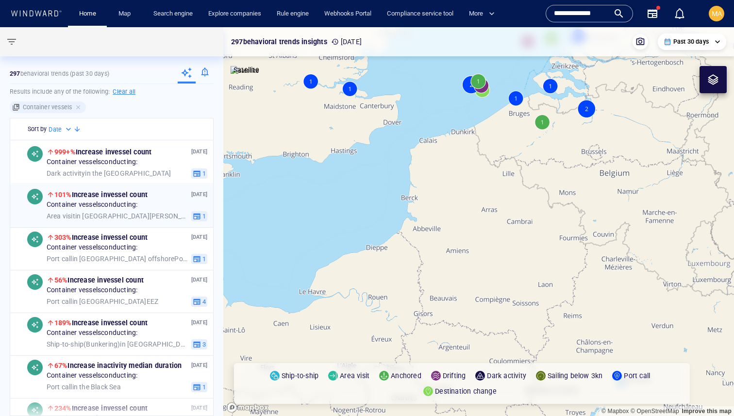
click at [166, 192] on div "101% Increase in vessel count" at bounding box center [118, 195] width 143 height 12
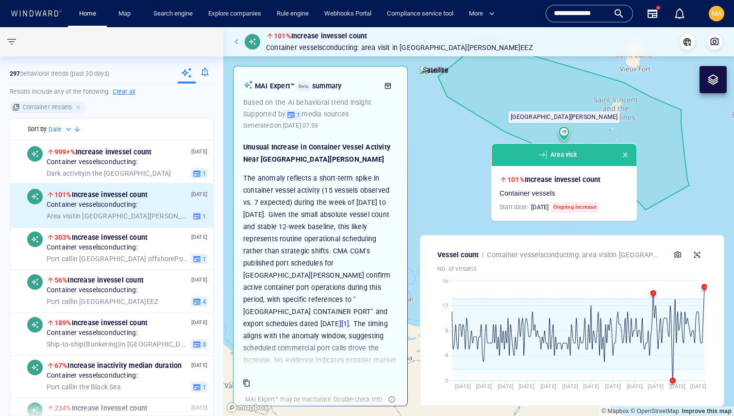
scroll to position [14, 0]
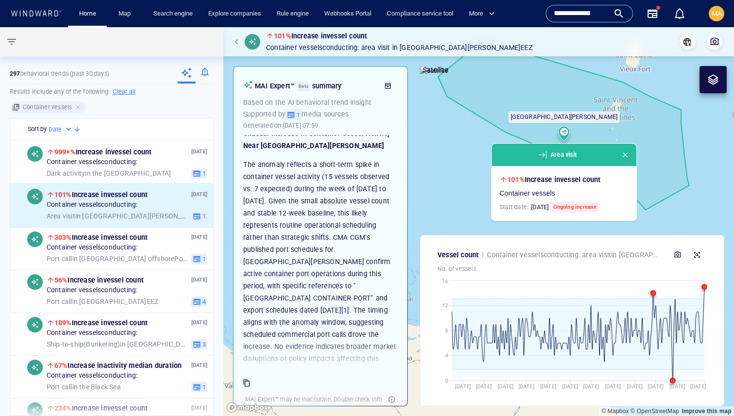
click at [347, 168] on p "The anomaly reflects a short-term spike in container vessel activity (15 vessel…" at bounding box center [320, 310] width 154 height 303
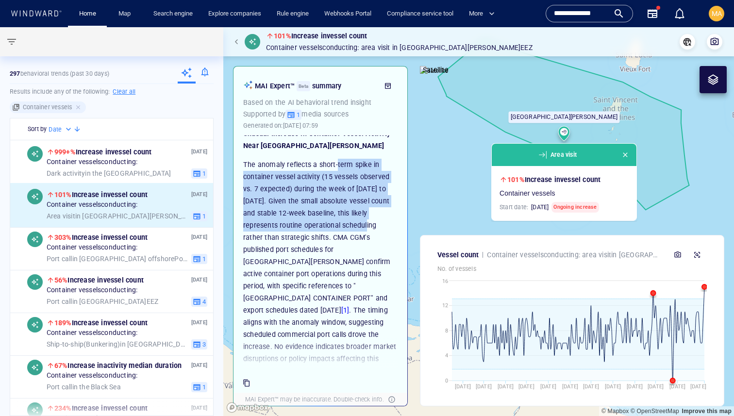
drag, startPoint x: 347, startPoint y: 168, endPoint x: 328, endPoint y: 222, distance: 57.7
click at [328, 223] on p "The anomaly reflects a short-term spike in container vessel activity (15 vessel…" at bounding box center [320, 310] width 154 height 303
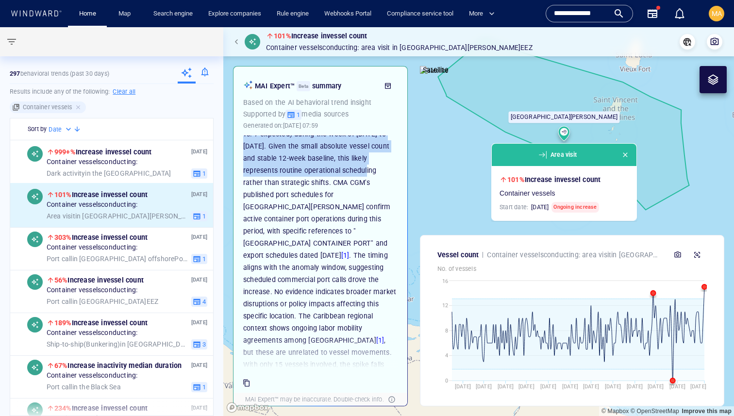
scroll to position [69, 0]
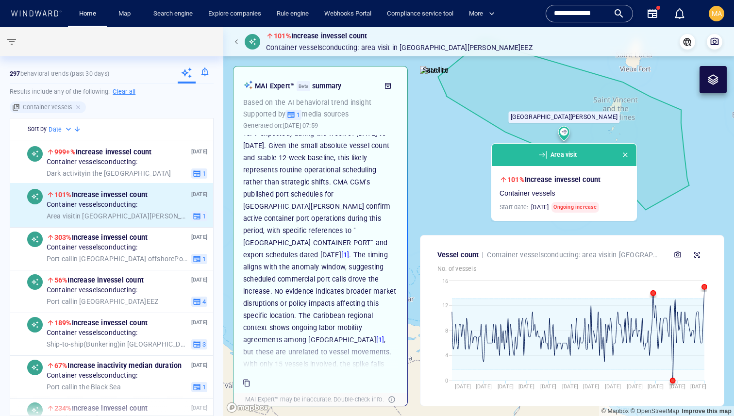
click at [345, 229] on p "The anomaly reflects a short-term spike in container vessel activity (15 vessel…" at bounding box center [320, 254] width 154 height 303
drag, startPoint x: 345, startPoint y: 229, endPoint x: 244, endPoint y: 227, distance: 101.0
click at [244, 227] on p "The anomaly reflects a short-term spike in container vessel activity (15 vessel…" at bounding box center [320, 254] width 154 height 303
click at [326, 182] on p "The anomaly reflects a short-term spike in container vessel activity (15 vessel…" at bounding box center [320, 254] width 154 height 303
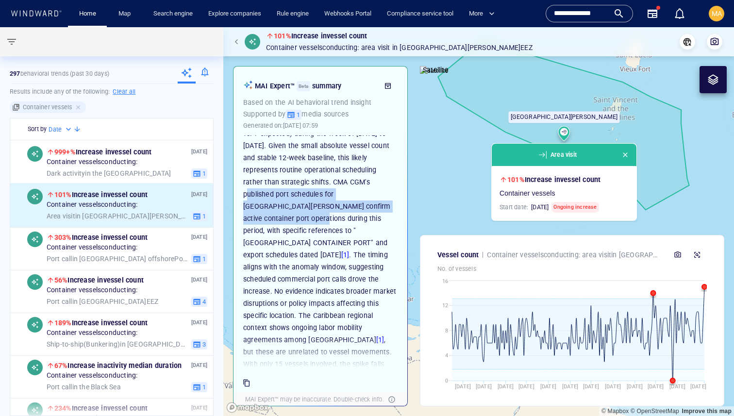
drag, startPoint x: 326, startPoint y: 182, endPoint x: 326, endPoint y: 200, distance: 18.4
click at [326, 200] on p "The anomaly reflects a short-term spike in container vessel activity (15 vessel…" at bounding box center [320, 254] width 154 height 303
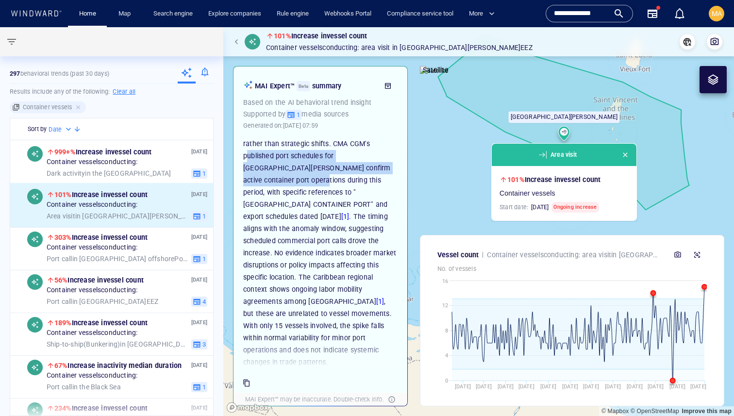
scroll to position [107, 0]
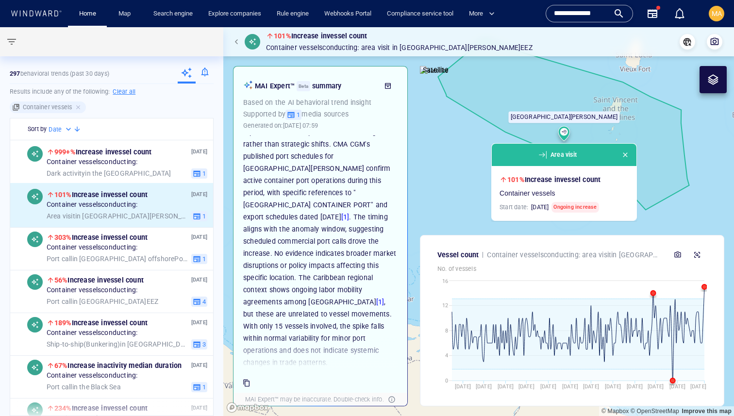
click at [337, 191] on p "The anomaly reflects a short-term spike in container vessel activity (15 vessel…" at bounding box center [320, 217] width 154 height 303
drag, startPoint x: 337, startPoint y: 191, endPoint x: 268, endPoint y: 191, distance: 68.9
click at [268, 191] on p "The anomaly reflects a short-term spike in container vessel activity (15 vessel…" at bounding box center [320, 217] width 154 height 303
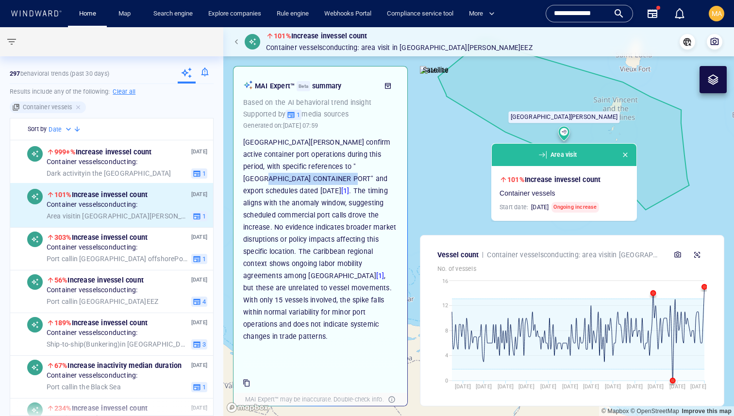
scroll to position [0, 0]
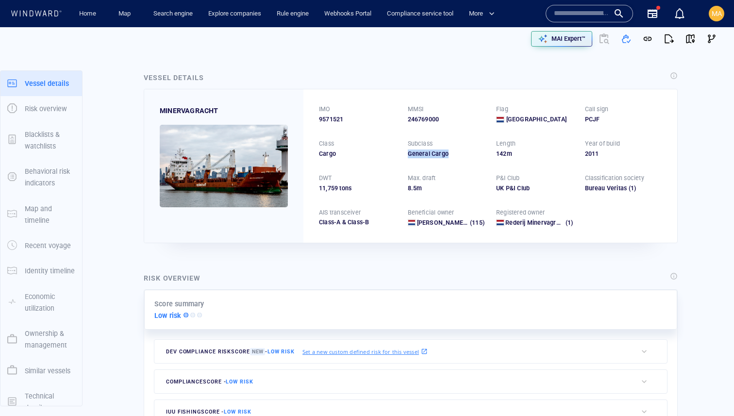
drag, startPoint x: 452, startPoint y: 152, endPoint x: 403, endPoint y: 151, distance: 49.5
click at [403, 151] on div "IMO 9571521 MMSI 246769000 Flag The Netherlands Call sign PCJF Class Cargo Subc…" at bounding box center [490, 165] width 374 height 153
drag, startPoint x: 561, startPoint y: 116, endPoint x: 501, endPoint y: 116, distance: 59.7
click at [501, 116] on div "The Netherlands" at bounding box center [534, 119] width 77 height 9
drag, startPoint x: 516, startPoint y: 155, endPoint x: 487, endPoint y: 151, distance: 29.0
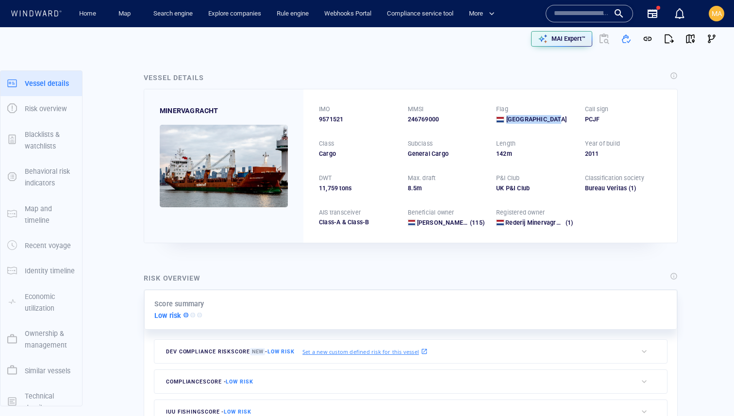
click at [489, 151] on div "IMO 9571521 MMSI 246769000 Flag The Netherlands Call sign PCJF Class Cargo Subc…" at bounding box center [490, 165] width 374 height 153
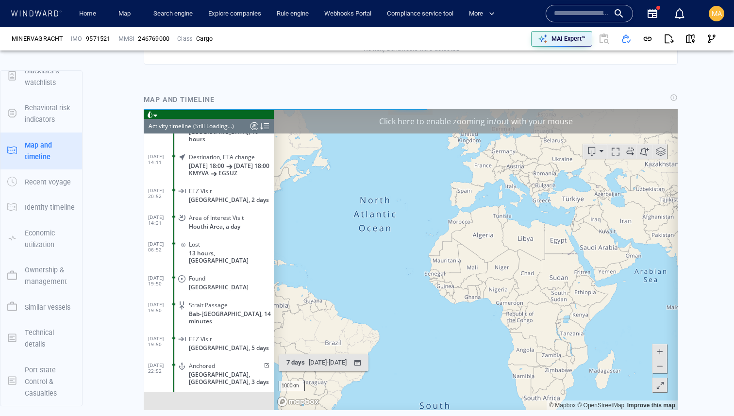
scroll to position [3072, 0]
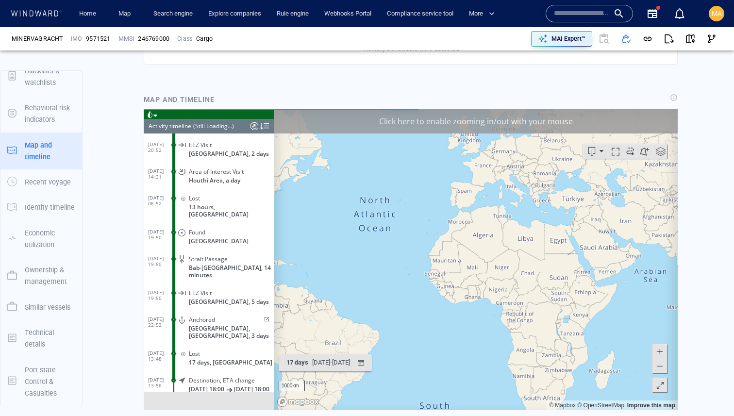
click at [384, 115] on div "Click here to enable zooming in/out with your mouse" at bounding box center [476, 121] width 404 height 24
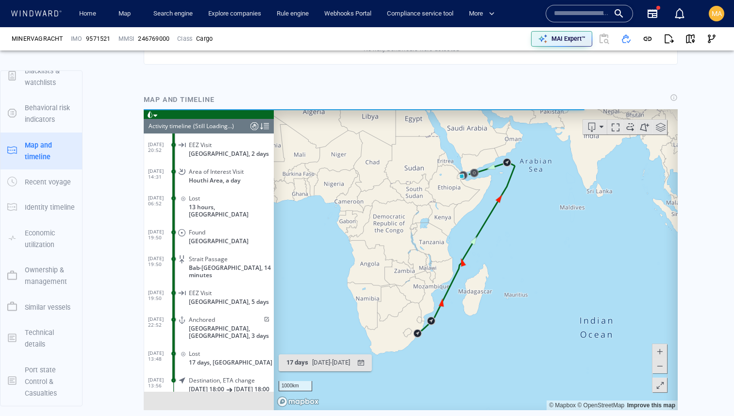
scroll to position [400, 0]
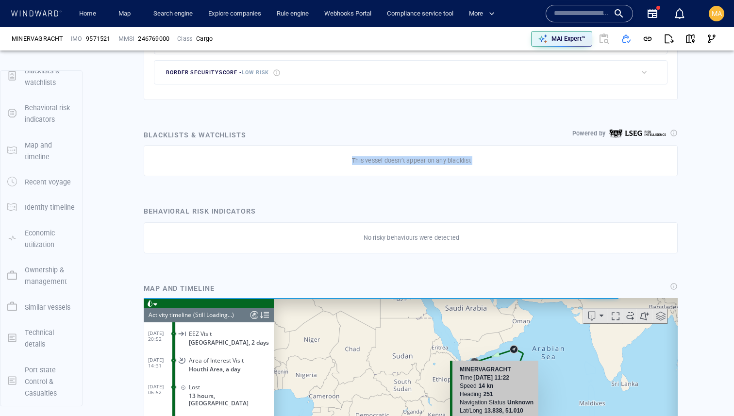
drag, startPoint x: 456, startPoint y: 202, endPoint x: 460, endPoint y: 137, distance: 65.2
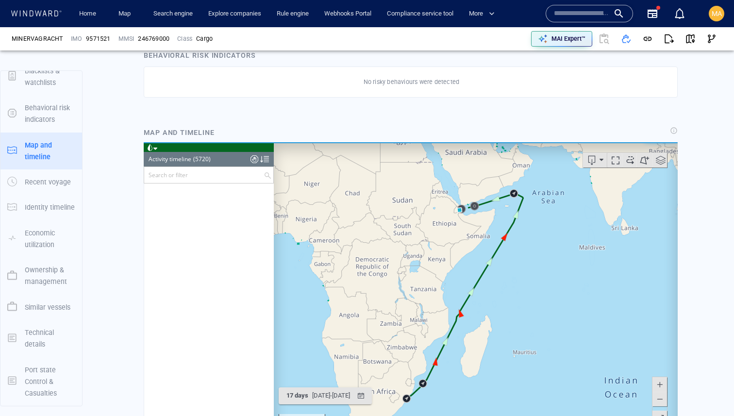
scroll to position [152469, 0]
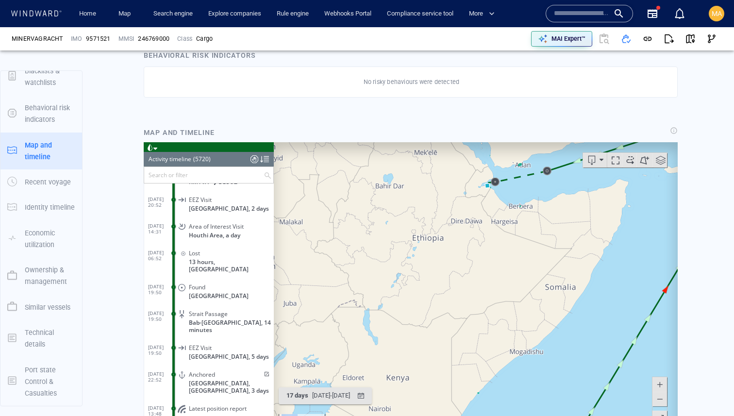
drag, startPoint x: 561, startPoint y: 179, endPoint x: 539, endPoint y: 203, distance: 32.3
click at [539, 203] on div "300km © Mapbox © OpenStreetMap Improve this map" at bounding box center [476, 292] width 404 height 301
drag, startPoint x: 548, startPoint y: 182, endPoint x: 535, endPoint y: 214, distance: 34.9
click at [535, 214] on div "300km © Mapbox © OpenStreetMap Improve this map" at bounding box center [476, 292] width 404 height 301
drag, startPoint x: 534, startPoint y: 178, endPoint x: 521, endPoint y: 208, distance: 32.6
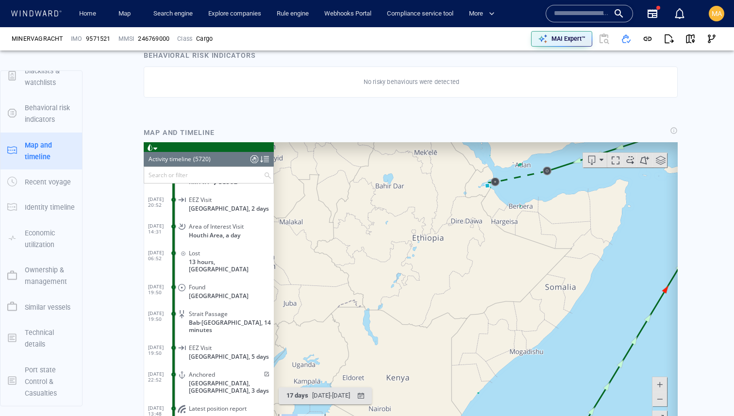
click at [521, 208] on canvas "Map" at bounding box center [476, 292] width 404 height 301
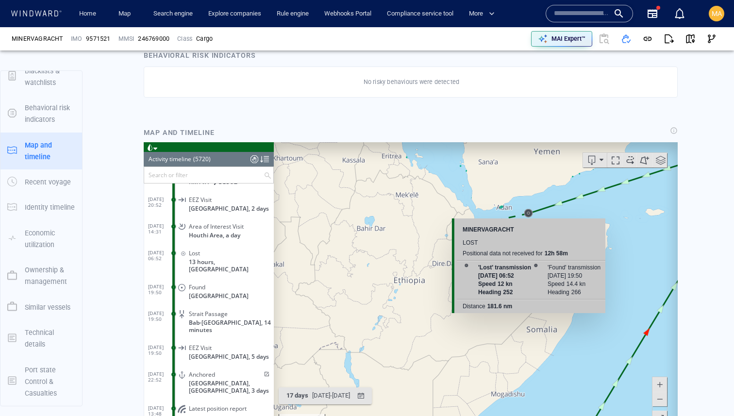
click at [504, 251] on div "Positional data not received for" at bounding box center [503, 253] width 82 height 8
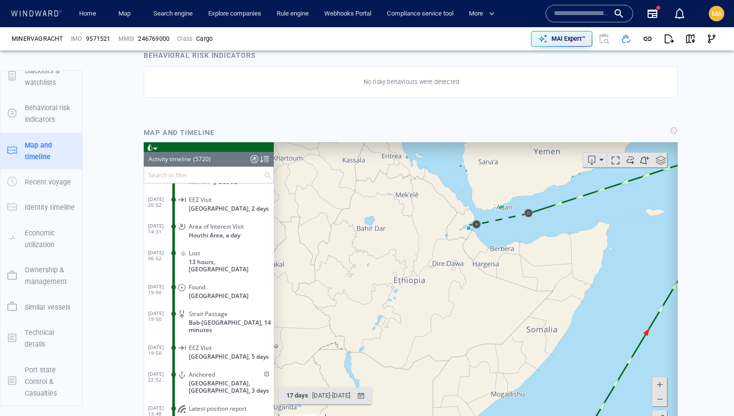
drag, startPoint x: 444, startPoint y: 214, endPoint x: 434, endPoint y: 239, distance: 27.5
click at [434, 240] on canvas "Map" at bounding box center [476, 292] width 404 height 301
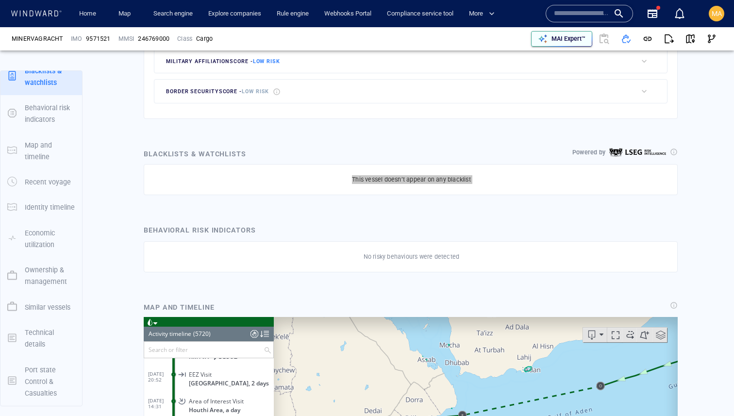
scroll to position [50, 0]
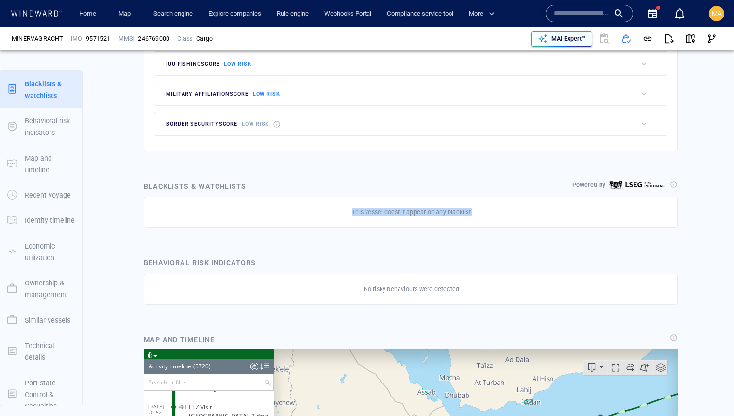
click at [554, 38] on p "MAI Expert™" at bounding box center [568, 38] width 34 height 9
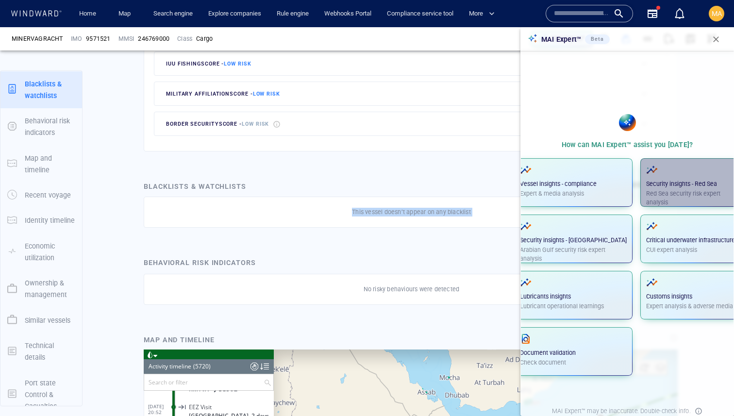
click at [675, 190] on p "Red Sea security risk expert analysis" at bounding box center [690, 197] width 89 height 17
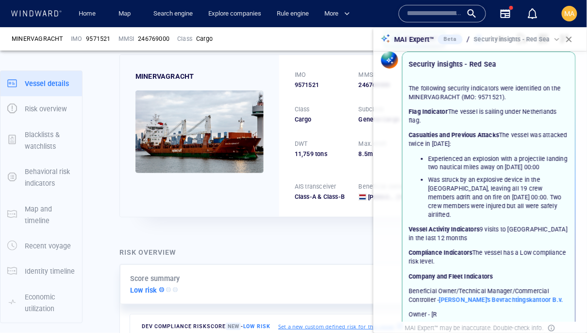
scroll to position [0, 0]
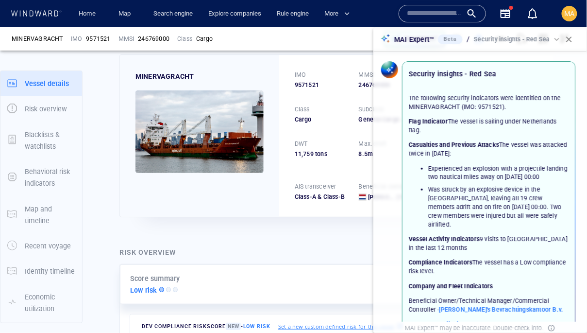
click at [409, 153] on p "Casualties and Previous Attacks The vessel was attacked twice in September 2025:" at bounding box center [489, 148] width 160 height 17
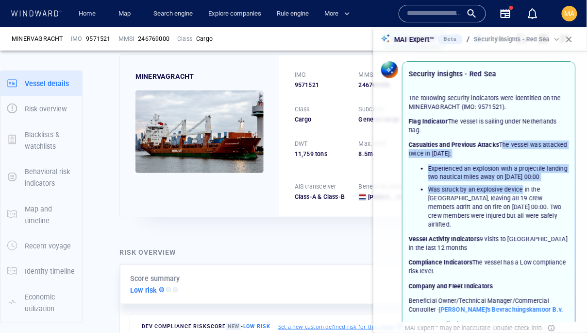
drag, startPoint x: 409, startPoint y: 153, endPoint x: 518, endPoint y: 192, distance: 115.9
click at [518, 192] on div "The following security indicators were identified on the MINERVAGRACHT (IMO: 95…" at bounding box center [489, 211] width 160 height 234
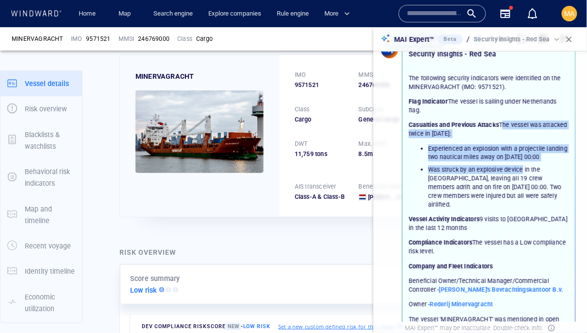
scroll to position [24, 0]
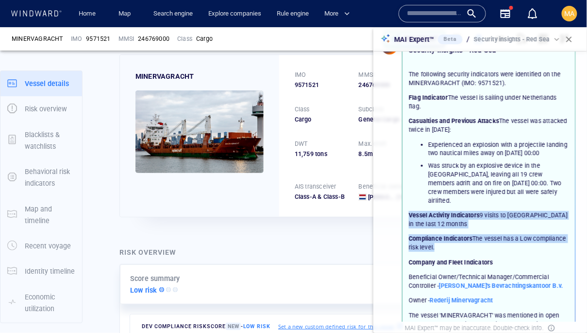
drag, startPoint x: 513, startPoint y: 245, endPoint x: 451, endPoint y: 197, distance: 78.9
click at [451, 197] on div "The following security indicators were identified on the MINERVAGRACHT (IMO: 95…" at bounding box center [489, 187] width 160 height 234
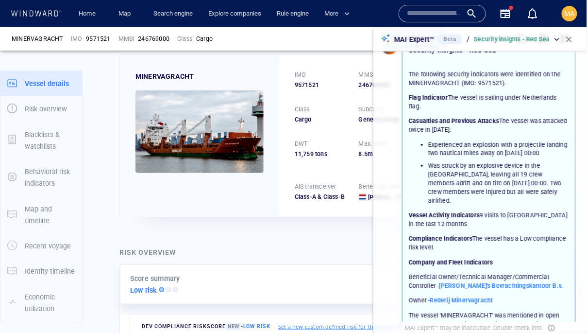
click at [444, 211] on p "Vessel Activity Indicators 9 visits to Red Sea in the last 12 months" at bounding box center [489, 219] width 160 height 17
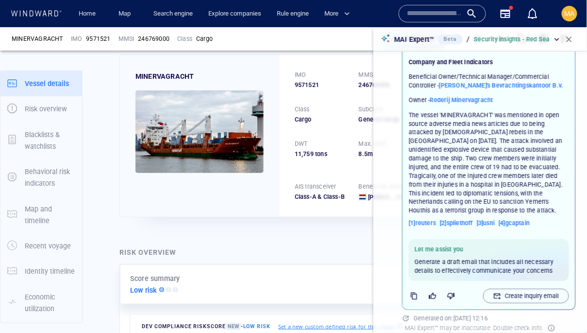
scroll to position [228, 0]
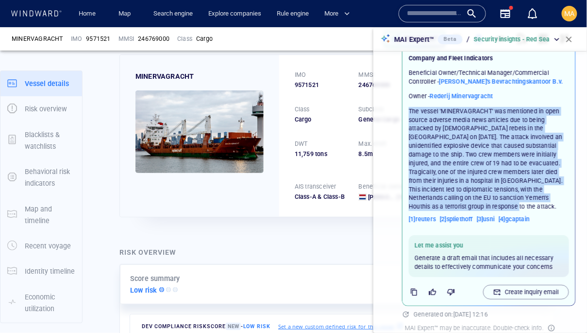
drag, startPoint x: 481, startPoint y: 198, endPoint x: 410, endPoint y: 100, distance: 121.3
click at [410, 107] on p "The vessel 'MINERVAGRACHT' was mentioned in open source adverse media news arti…" at bounding box center [489, 159] width 160 height 104
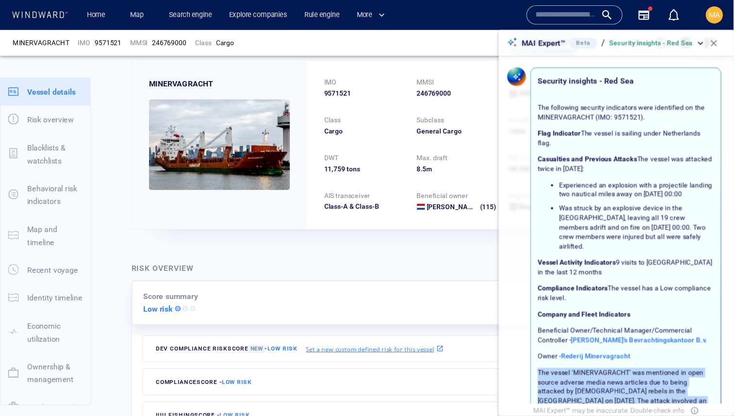
scroll to position [34, 0]
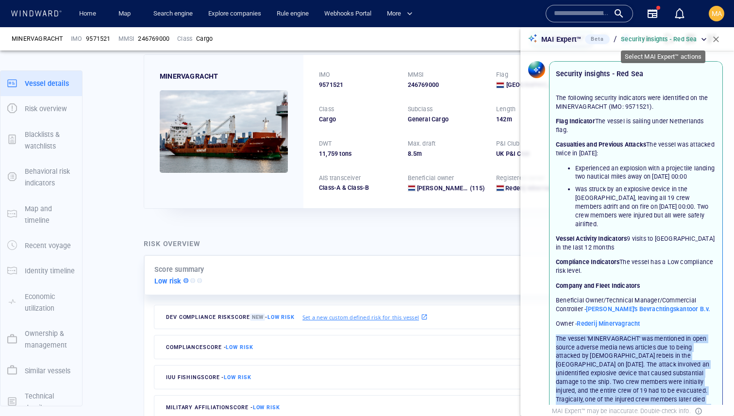
click at [690, 36] on p "Security insights - Red Sea" at bounding box center [659, 39] width 76 height 9
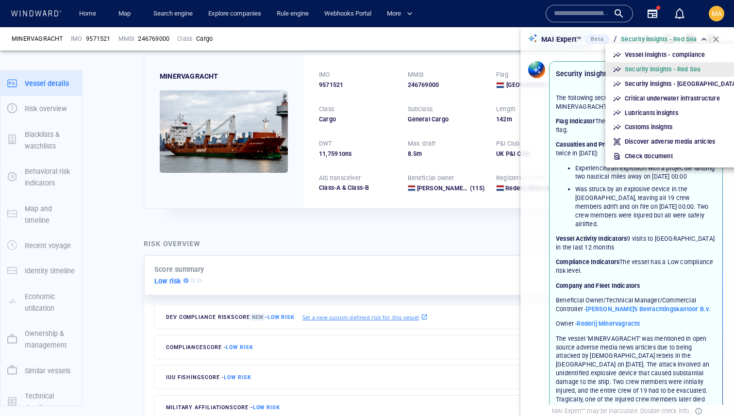
click at [372, 234] on div at bounding box center [367, 208] width 734 height 416
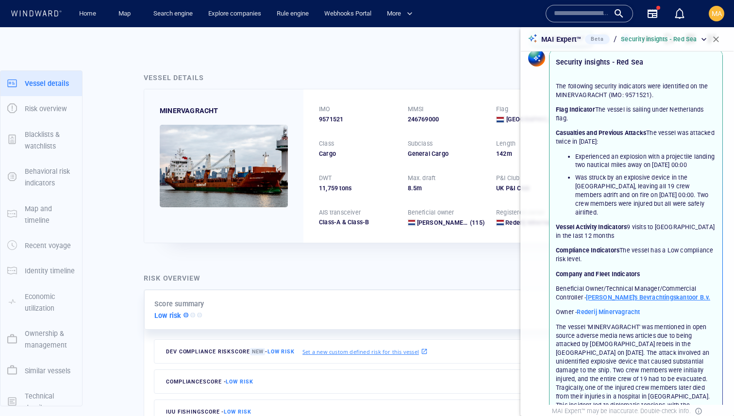
scroll to position [0, 0]
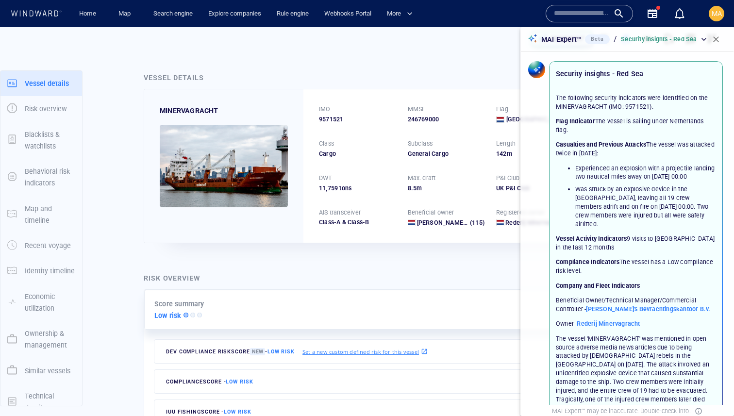
click at [643, 103] on p "The following security indicators were identified on the MINERVAGRACHT (IMO: 95…" at bounding box center [636, 102] width 160 height 17
click at [642, 103] on p "The following security indicators were identified on the MINERVAGRACHT (IMO: 95…" at bounding box center [636, 102] width 160 height 17
click at [672, 133] on p "Flag Indicator The vessel is sailing under Netherlands flag." at bounding box center [636, 125] width 160 height 17
drag, startPoint x: 672, startPoint y: 133, endPoint x: 649, endPoint y: 133, distance: 23.3
click at [649, 133] on p "Flag Indicator The vessel is sailing under Netherlands flag." at bounding box center [636, 125] width 160 height 17
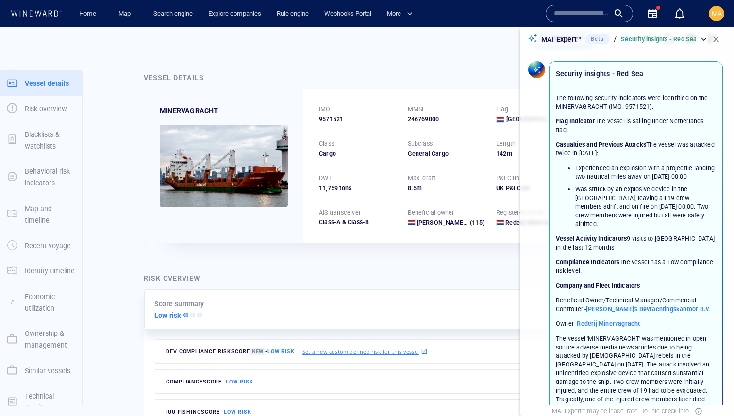
click at [658, 149] on p "Casualties and Previous Attacks The vessel was attacked twice in September 2025:" at bounding box center [636, 148] width 160 height 17
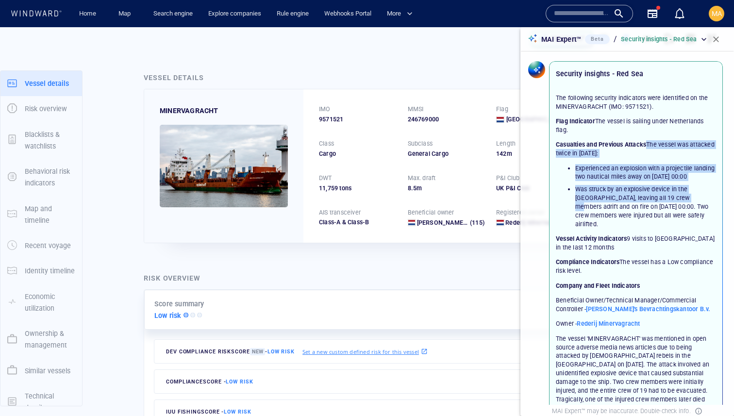
drag, startPoint x: 658, startPoint y: 149, endPoint x: 654, endPoint y: 194, distance: 45.8
click at [654, 194] on div "The following security indicators were identified on the MINERVAGRACHT (IMO: 95…" at bounding box center [636, 211] width 160 height 234
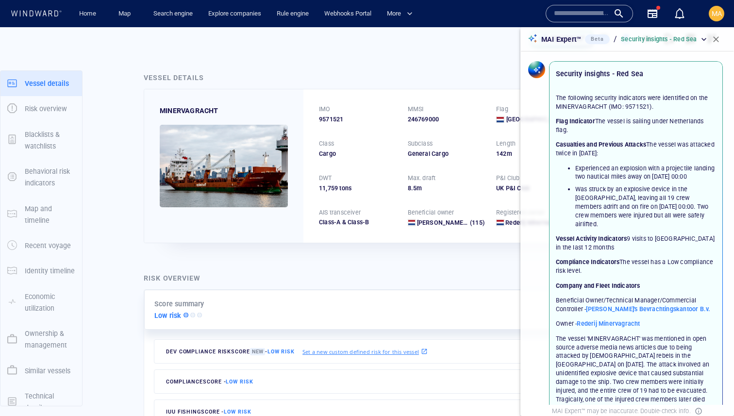
click at [677, 238] on p "Vessel Activity Indicators 9 visits to Red Sea in the last 12 months" at bounding box center [636, 242] width 160 height 17
click at [560, 73] on p "Security insights - Red Sea" at bounding box center [599, 74] width 87 height 12
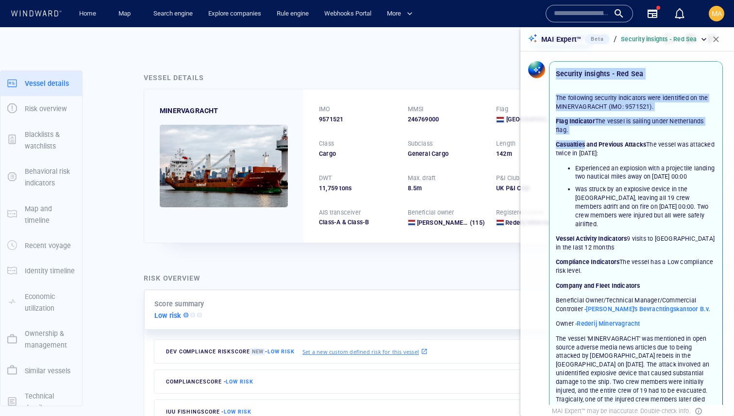
drag, startPoint x: 560, startPoint y: 73, endPoint x: 557, endPoint y: 147, distance: 73.3
click at [558, 147] on div "Security insights - Red Sea The following security indicators were identified o…" at bounding box center [636, 297] width 168 height 467
